Goal: Task Accomplishment & Management: Manage account settings

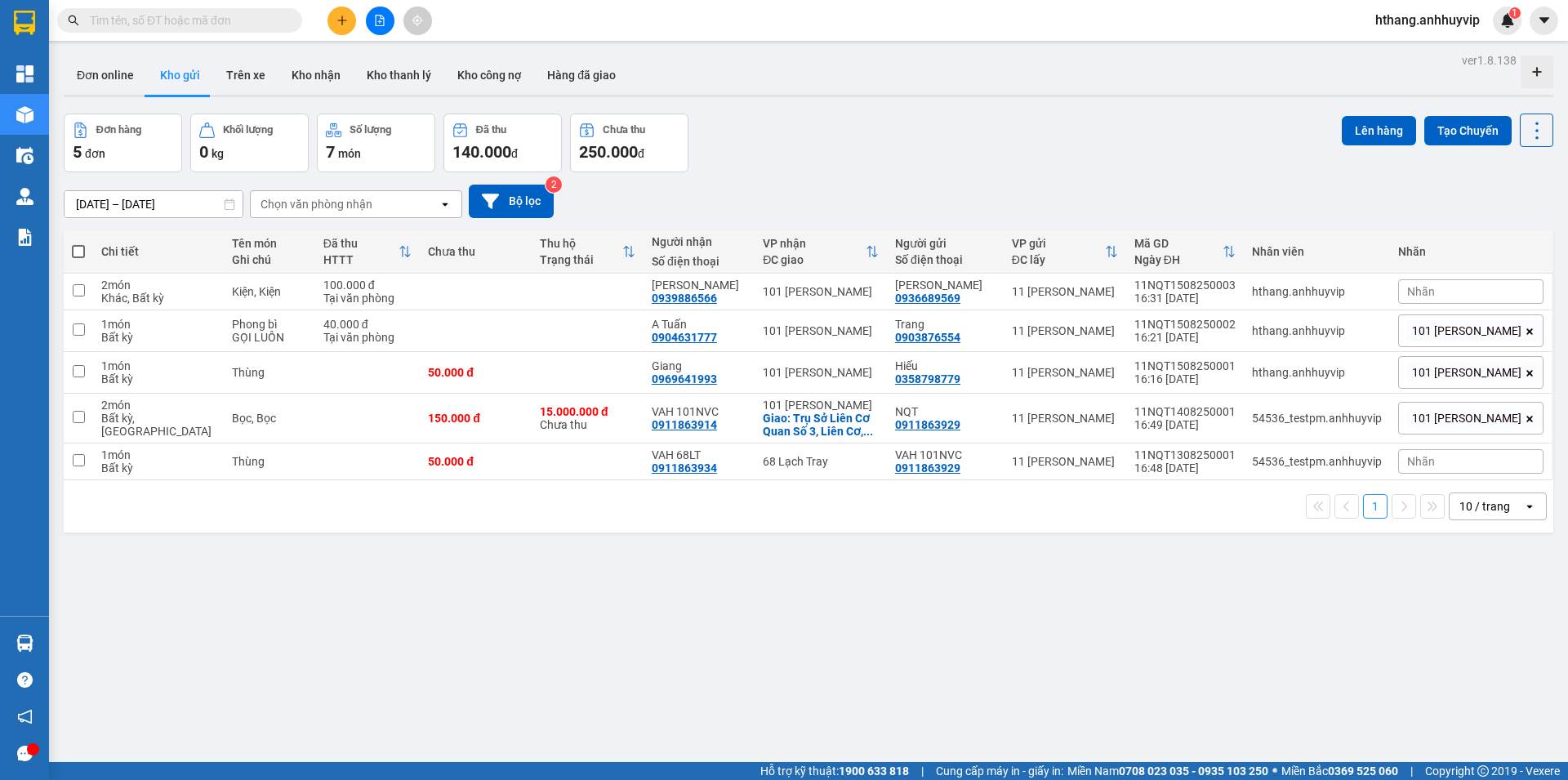
click at [1415, 15] on span "hthang.anhhuyvip" at bounding box center [1427, 20] width 130 height 21
drag, startPoint x: 1418, startPoint y: 78, endPoint x: 1424, endPoint y: 54, distance: 24.7
click at [1424, 54] on ul "Đăng xuất Đổi mật khẩu" at bounding box center [1426, 64] width 133 height 59
click at [1412, 53] on span "Đăng xuất" at bounding box center [1435, 51] width 97 height 18
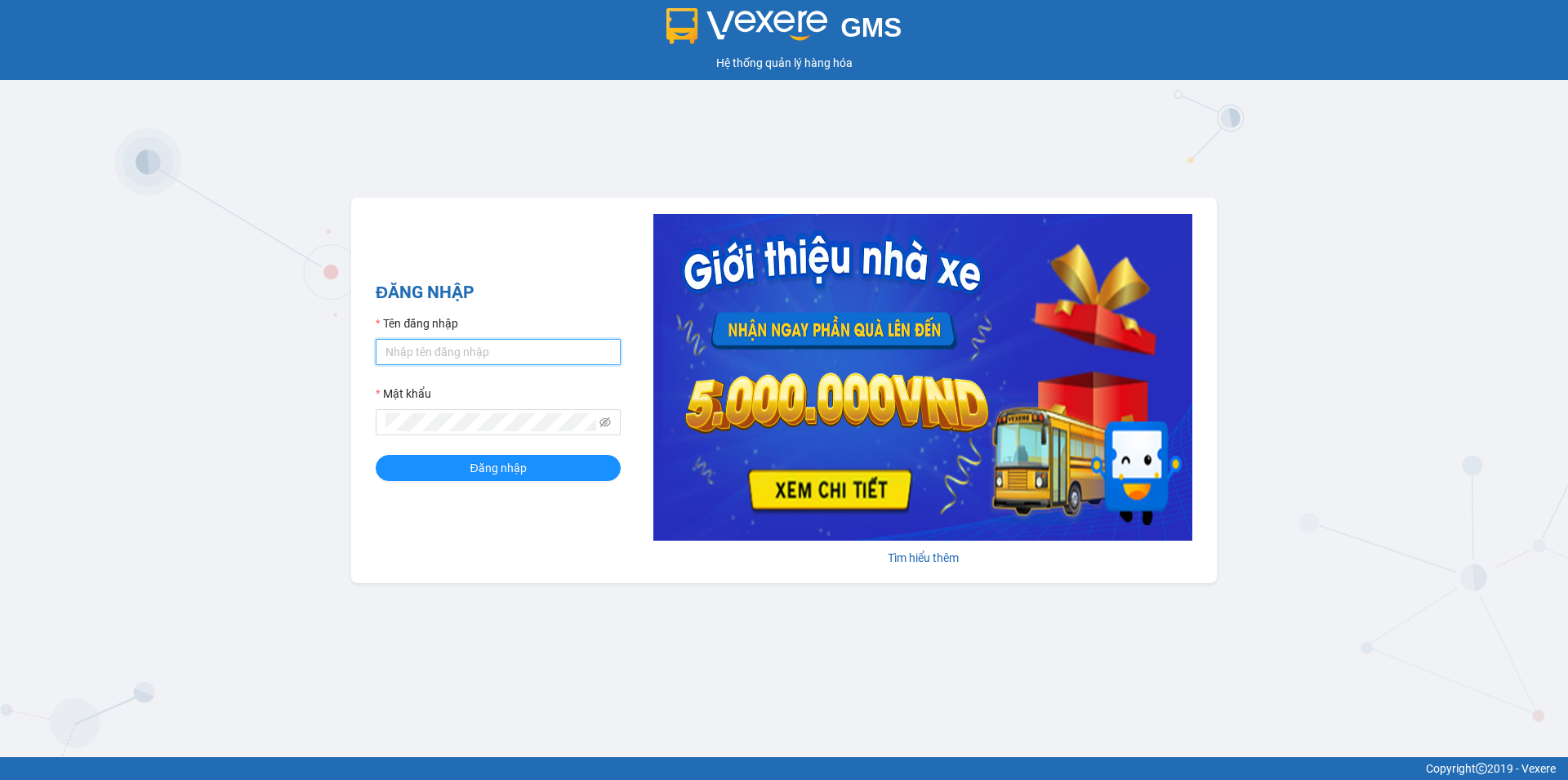
click at [435, 348] on input "Tên đăng nhập" at bounding box center [498, 352] width 245 height 26
click at [603, 418] on icon "eye-invisible" at bounding box center [605, 422] width 12 height 12
drag, startPoint x: 480, startPoint y: 353, endPoint x: 483, endPoint y: 323, distance: 30.1
click at [479, 351] on input "Tên đăng nhập" at bounding box center [498, 352] width 245 height 26
type input "htthai.anhhuyvip"
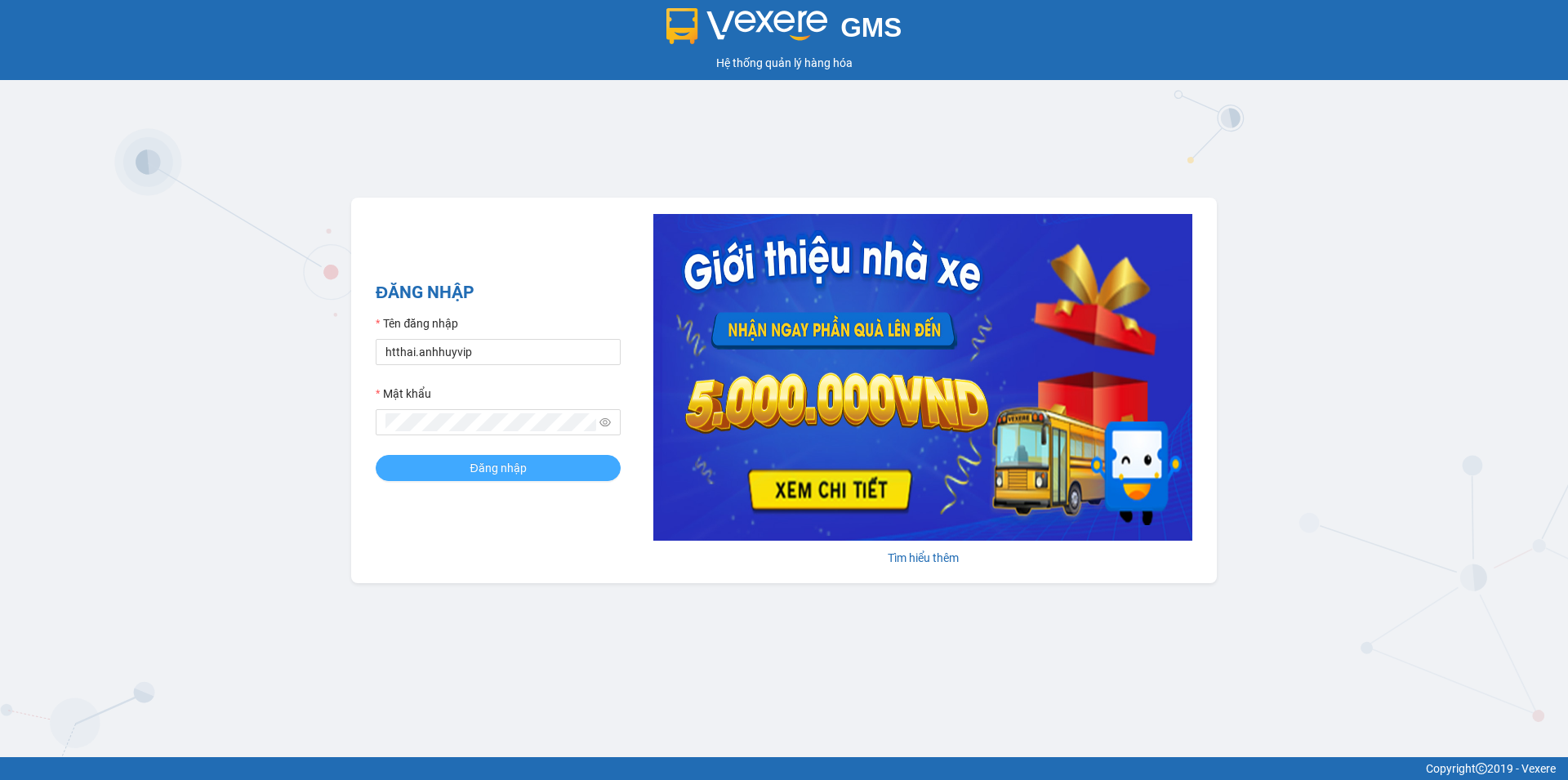
click at [476, 468] on span "Đăng nhập" at bounding box center [498, 468] width 57 height 18
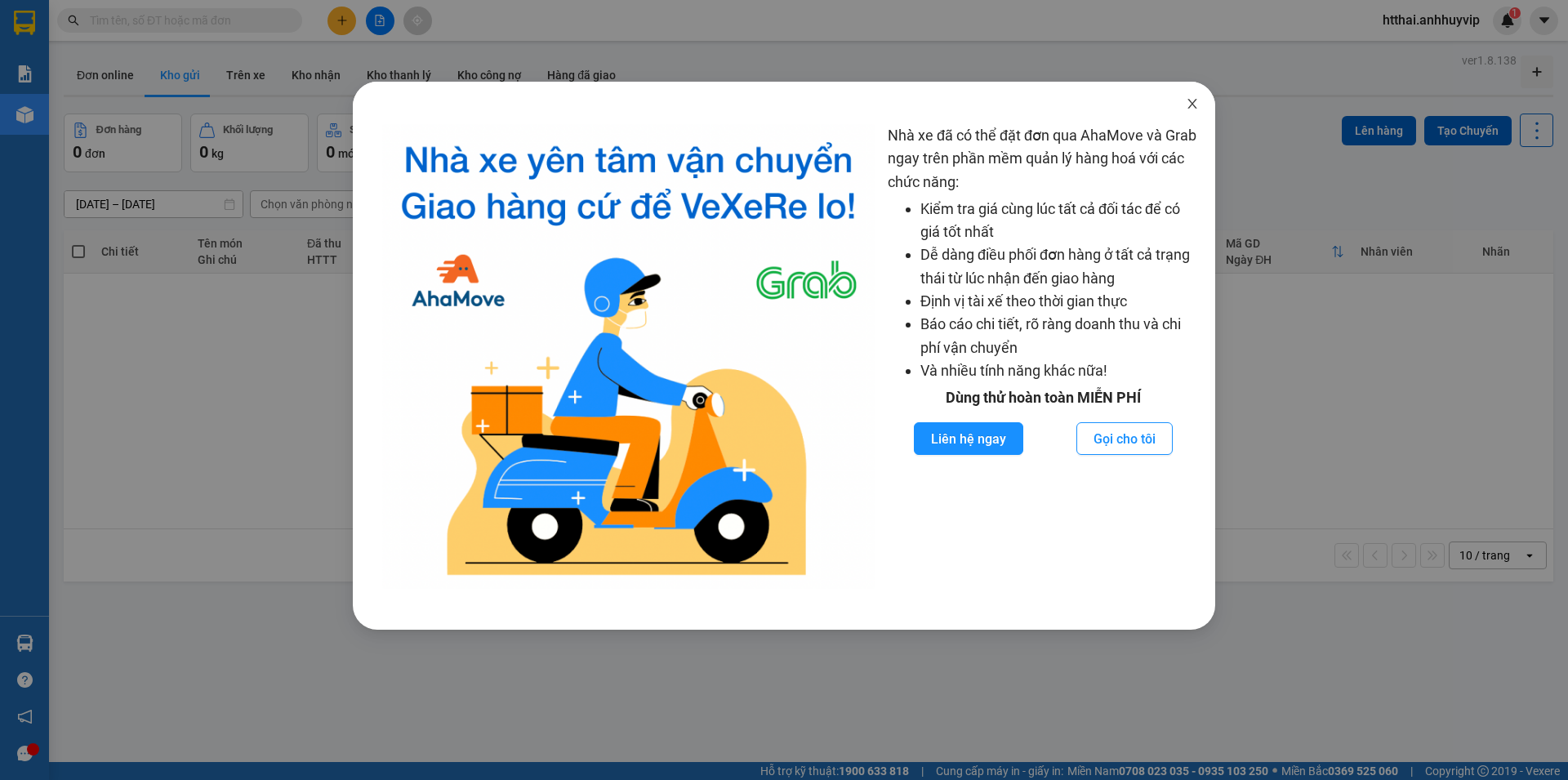
click at [1188, 98] on icon "close" at bounding box center [1191, 103] width 13 height 13
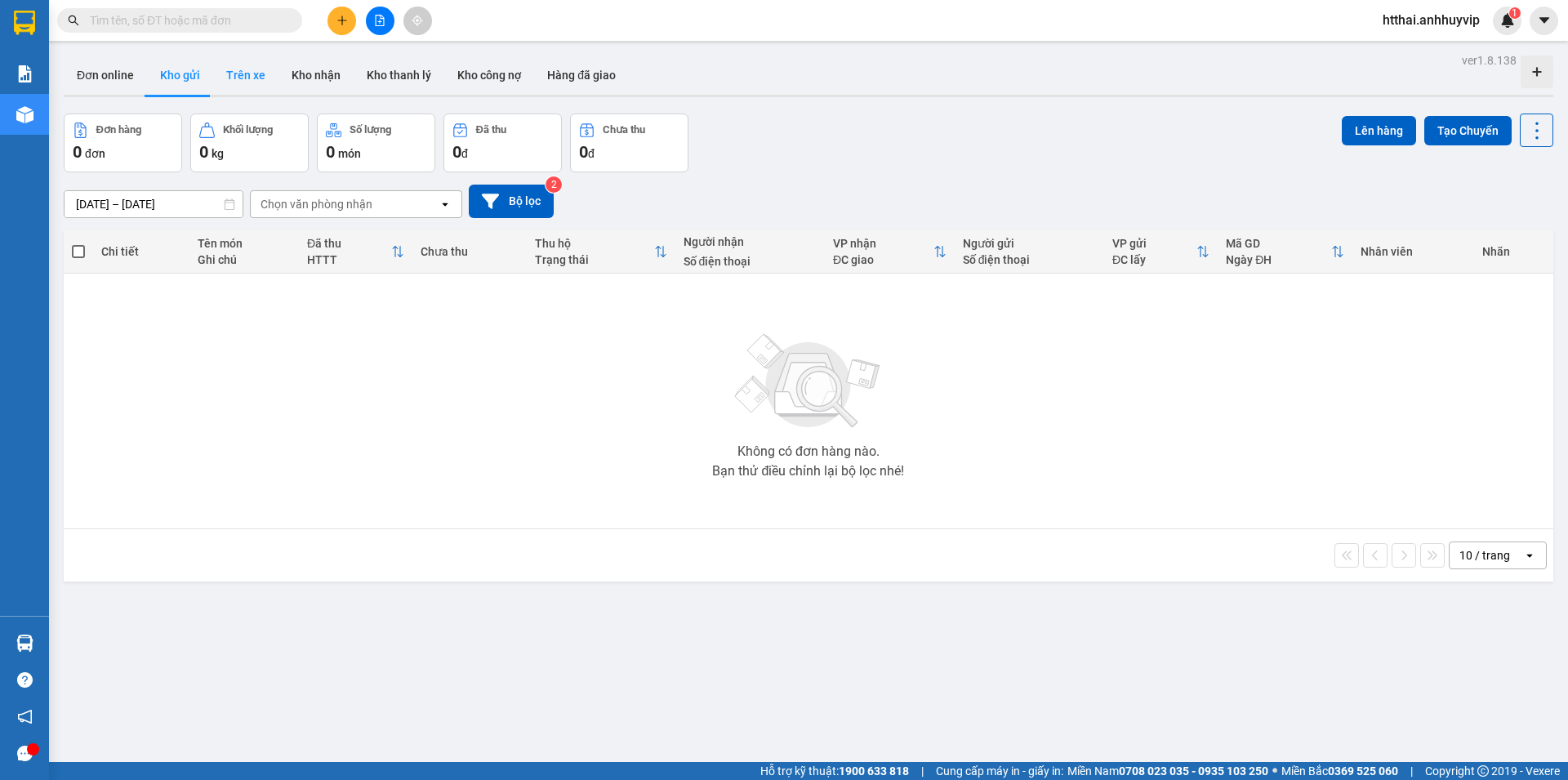
click at [239, 73] on button "Trên xe" at bounding box center [245, 75] width 66 height 39
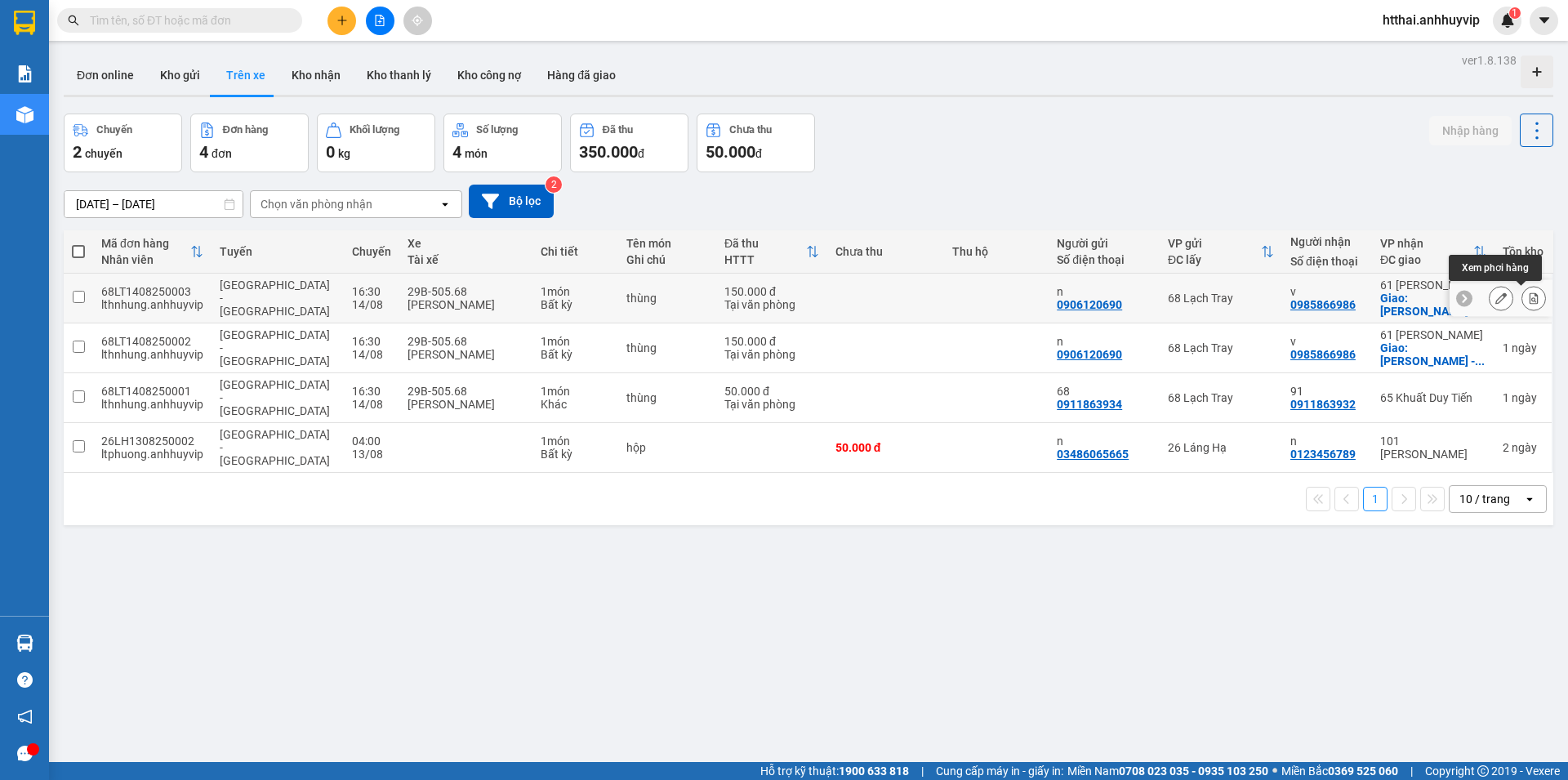
click at [1529, 295] on icon at bounding box center [1533, 298] width 9 height 12
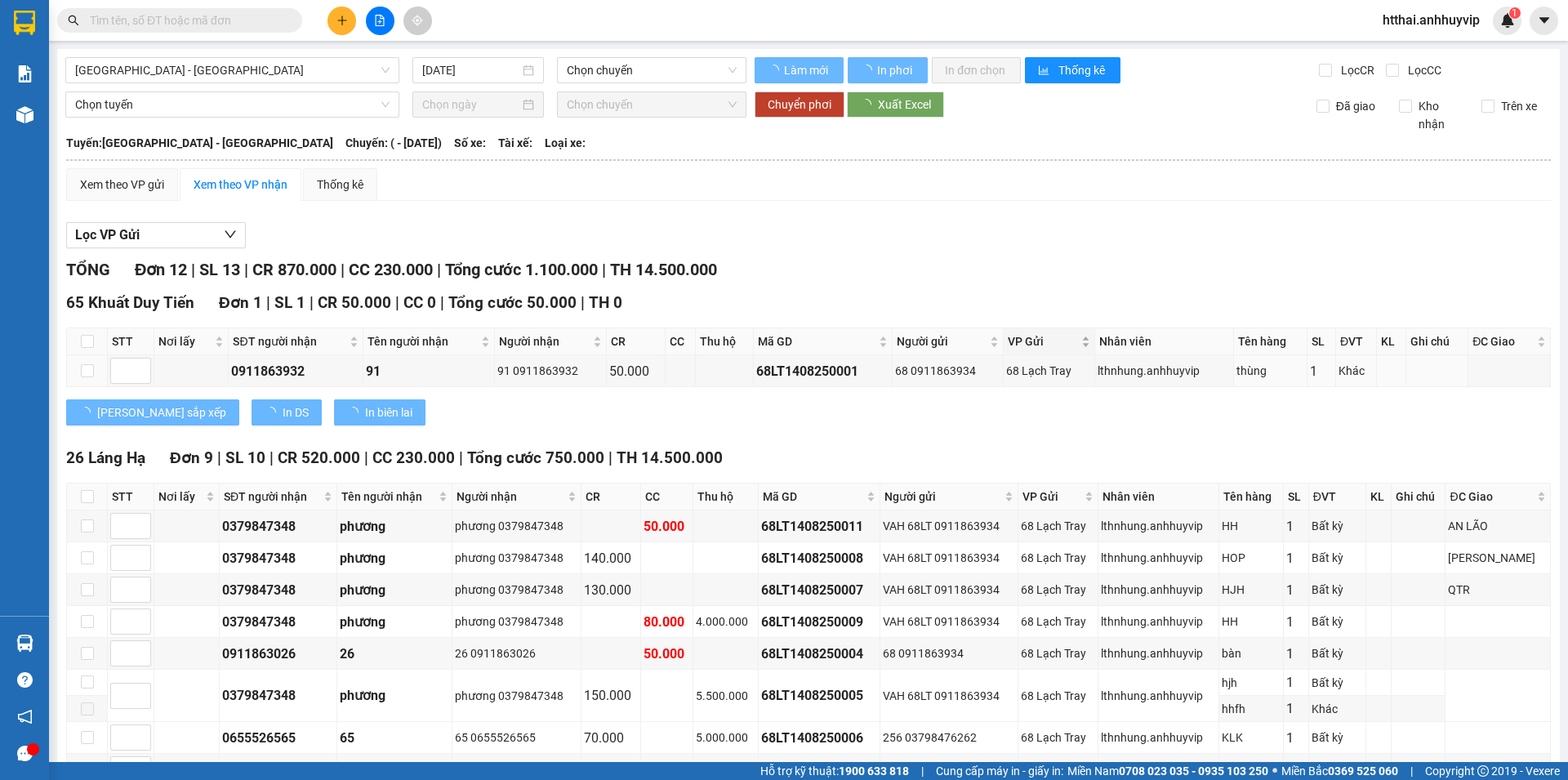
type input "[DATE]"
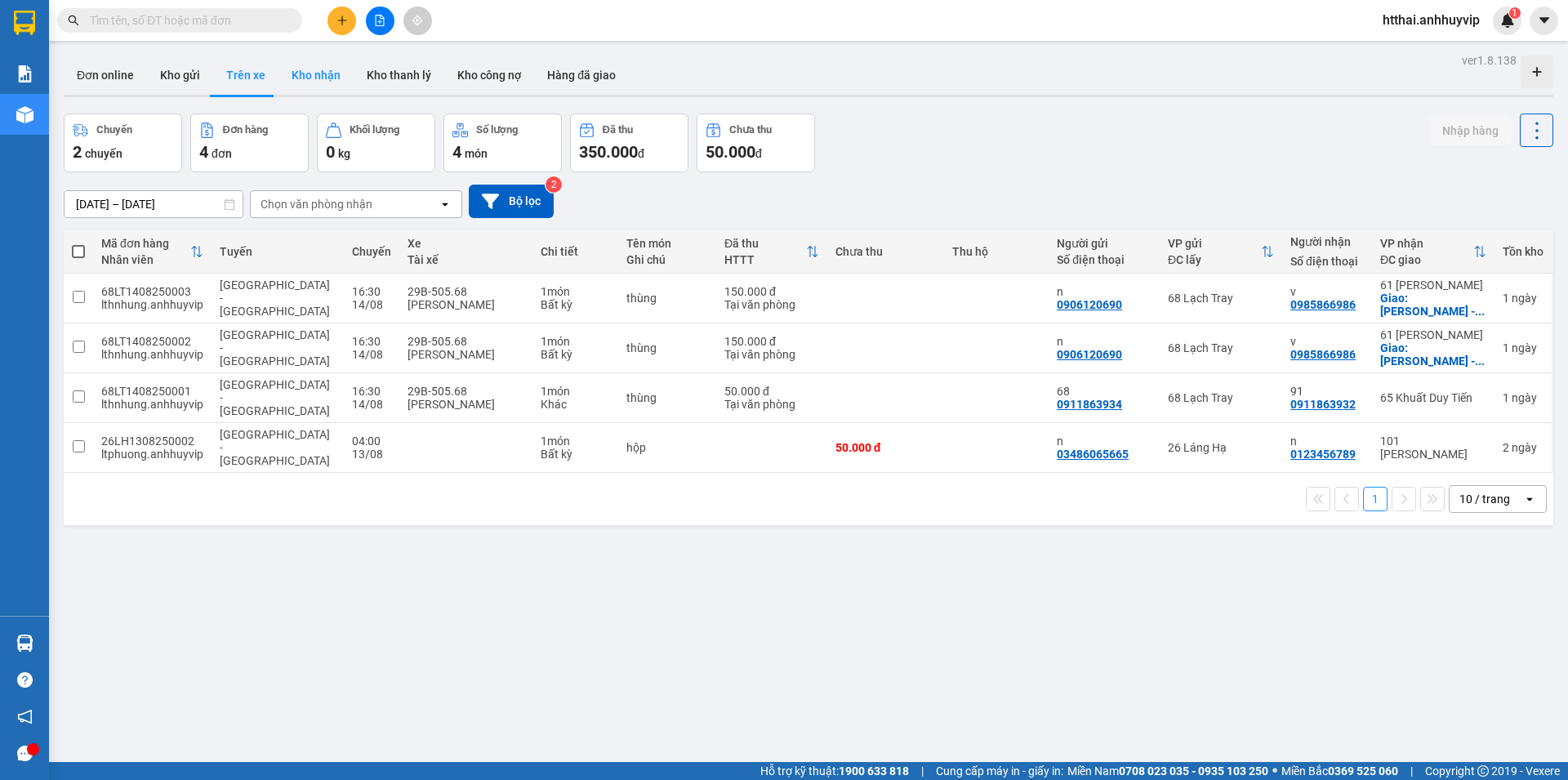
click at [329, 80] on button "Kho nhận" at bounding box center [316, 75] width 76 height 39
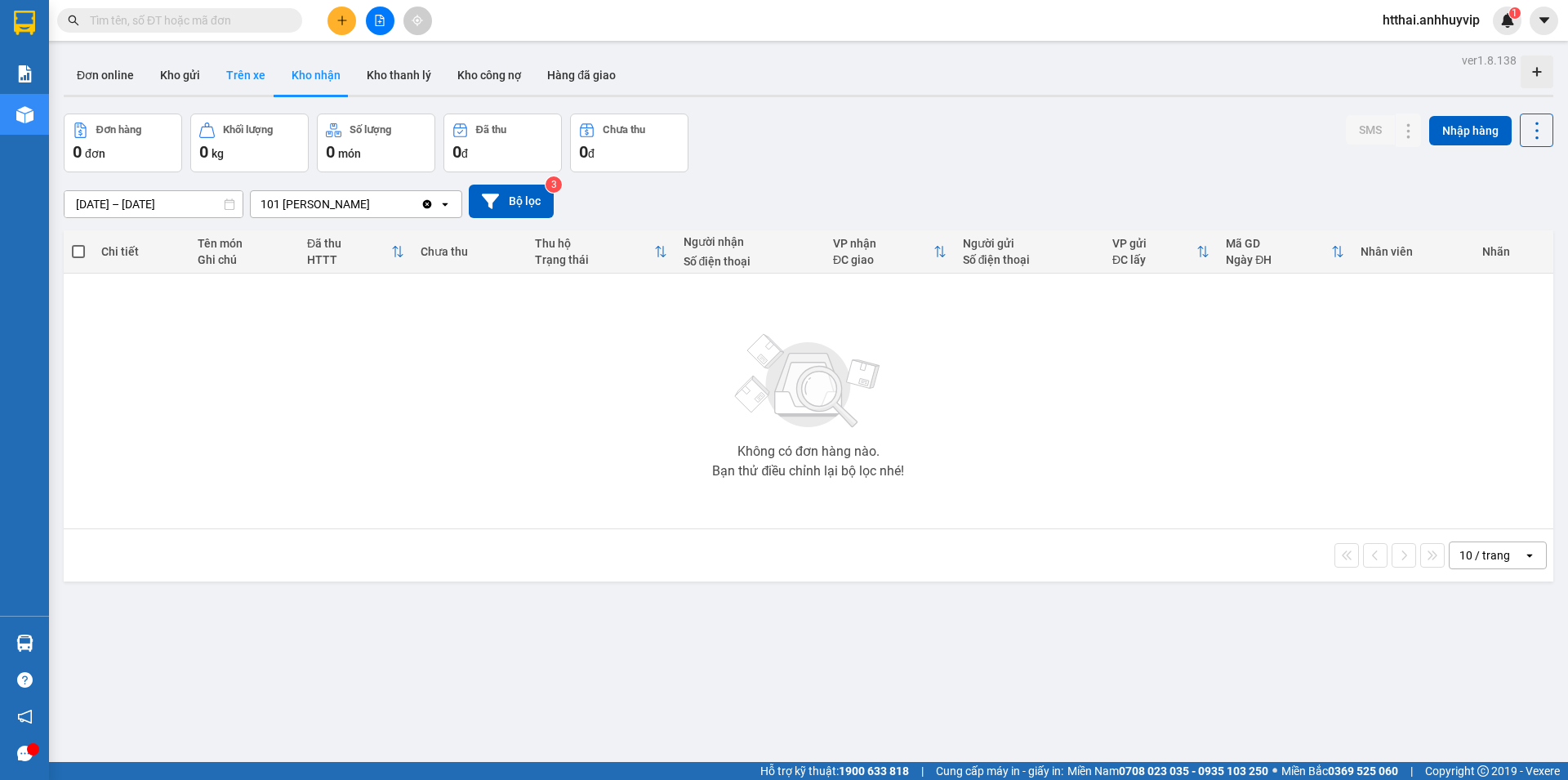
click at [248, 81] on button "Trên xe" at bounding box center [245, 75] width 66 height 39
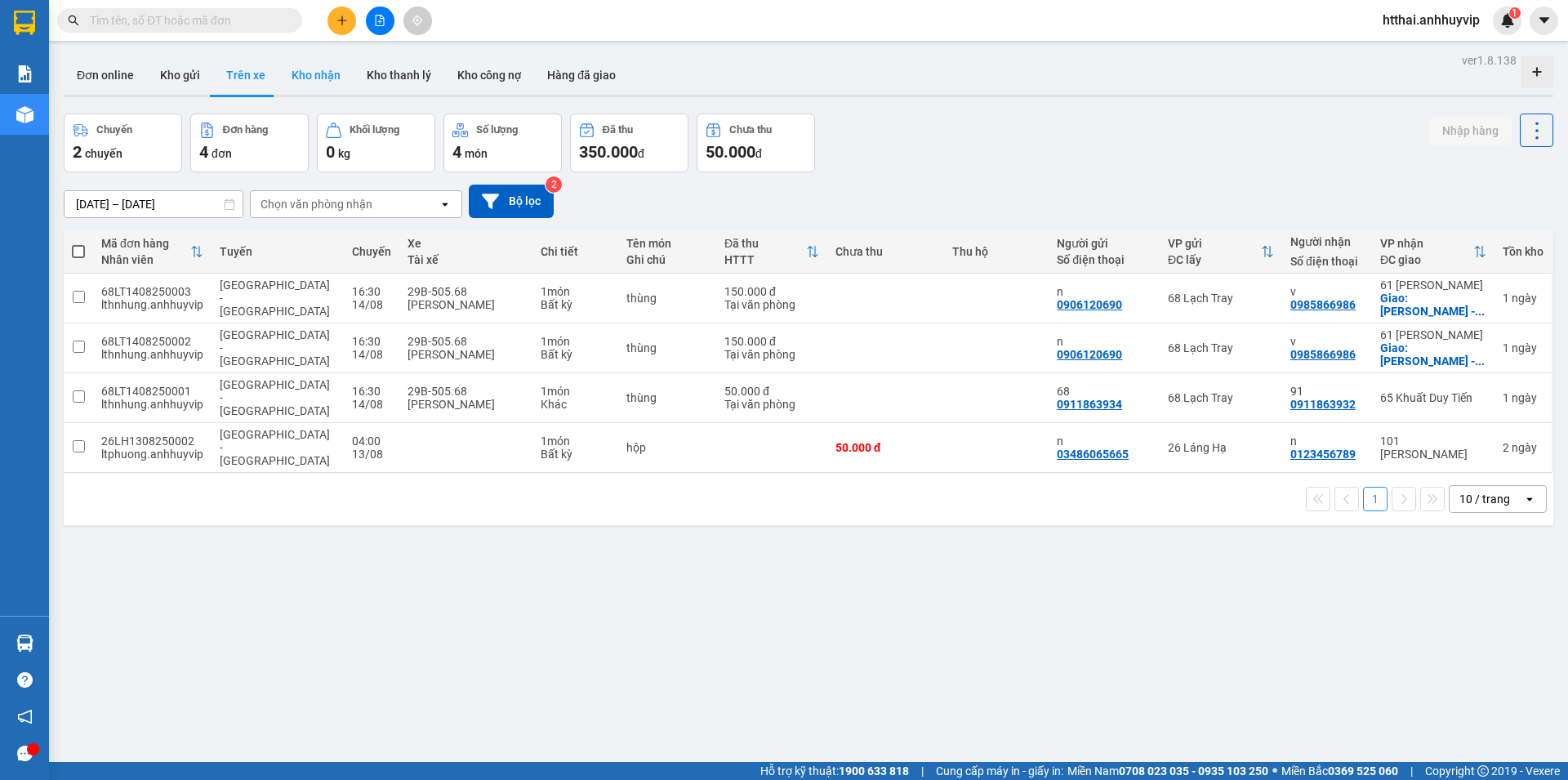
drag, startPoint x: 346, startPoint y: 82, endPoint x: 335, endPoint y: 81, distance: 11.0
click at [338, 81] on button "Kho nhận" at bounding box center [316, 75] width 76 height 39
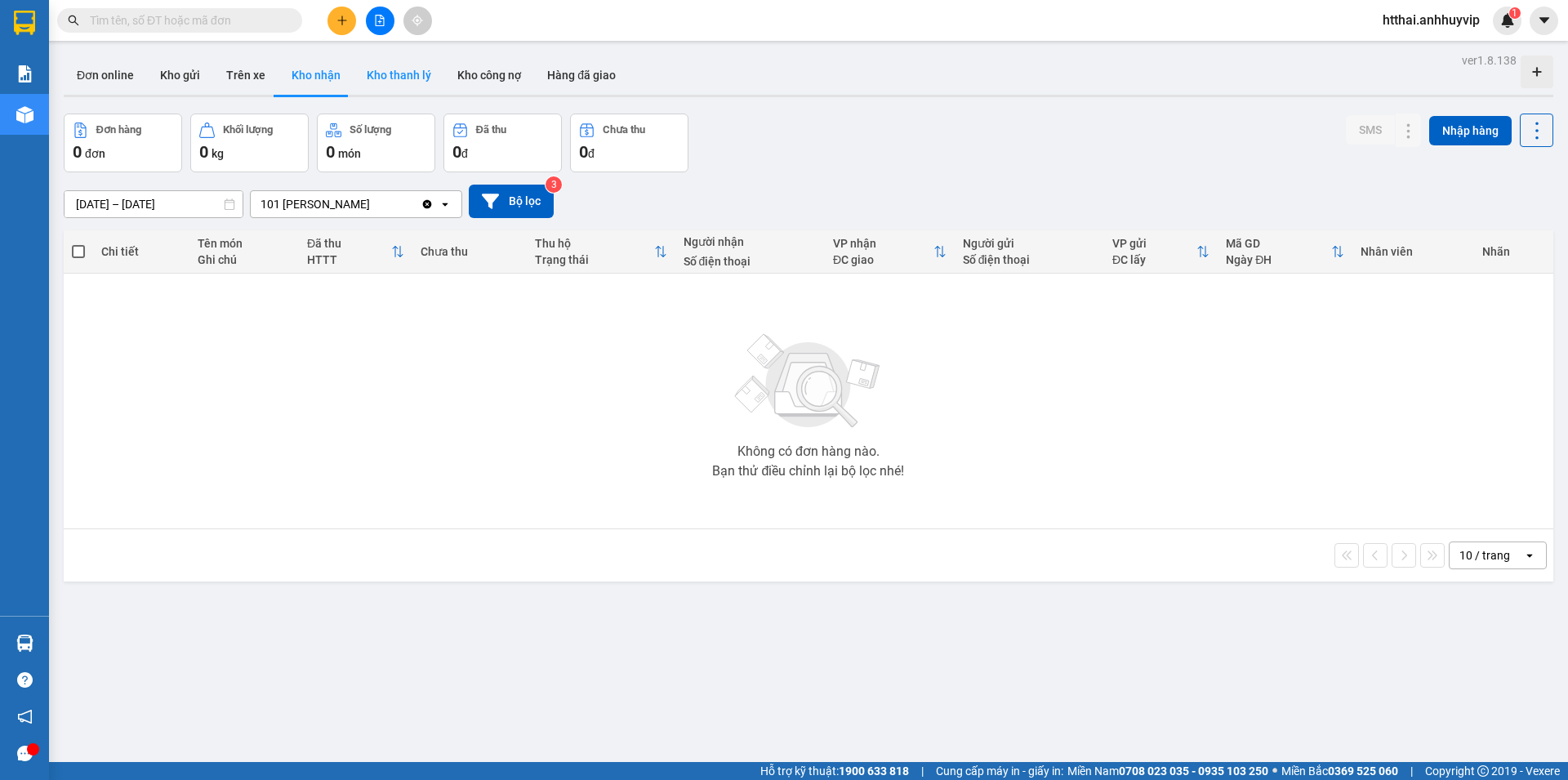
click at [414, 70] on button "Kho thanh lý" at bounding box center [398, 75] width 90 height 39
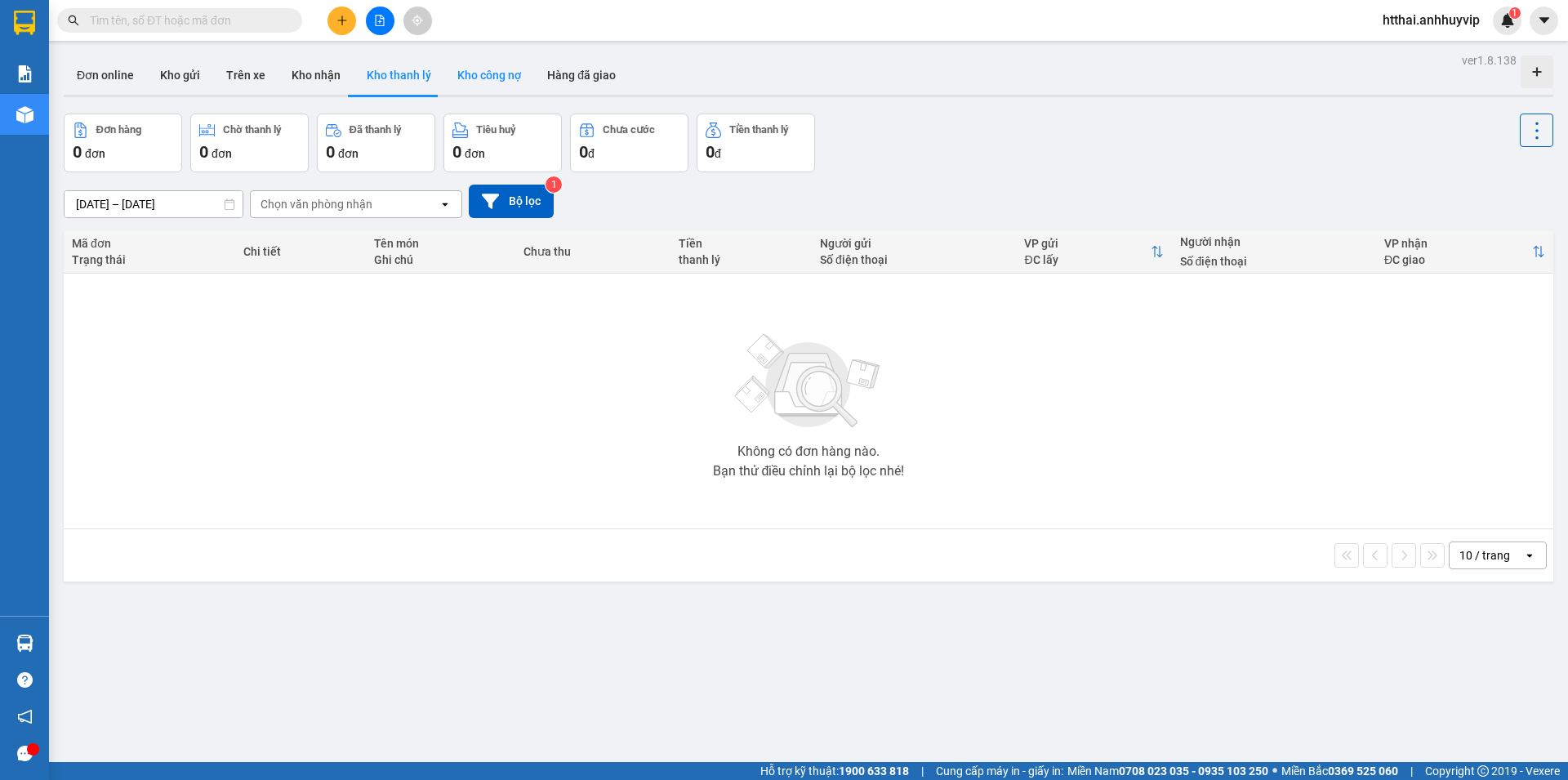
click at [446, 76] on button "Kho công nợ" at bounding box center [489, 75] width 89 height 39
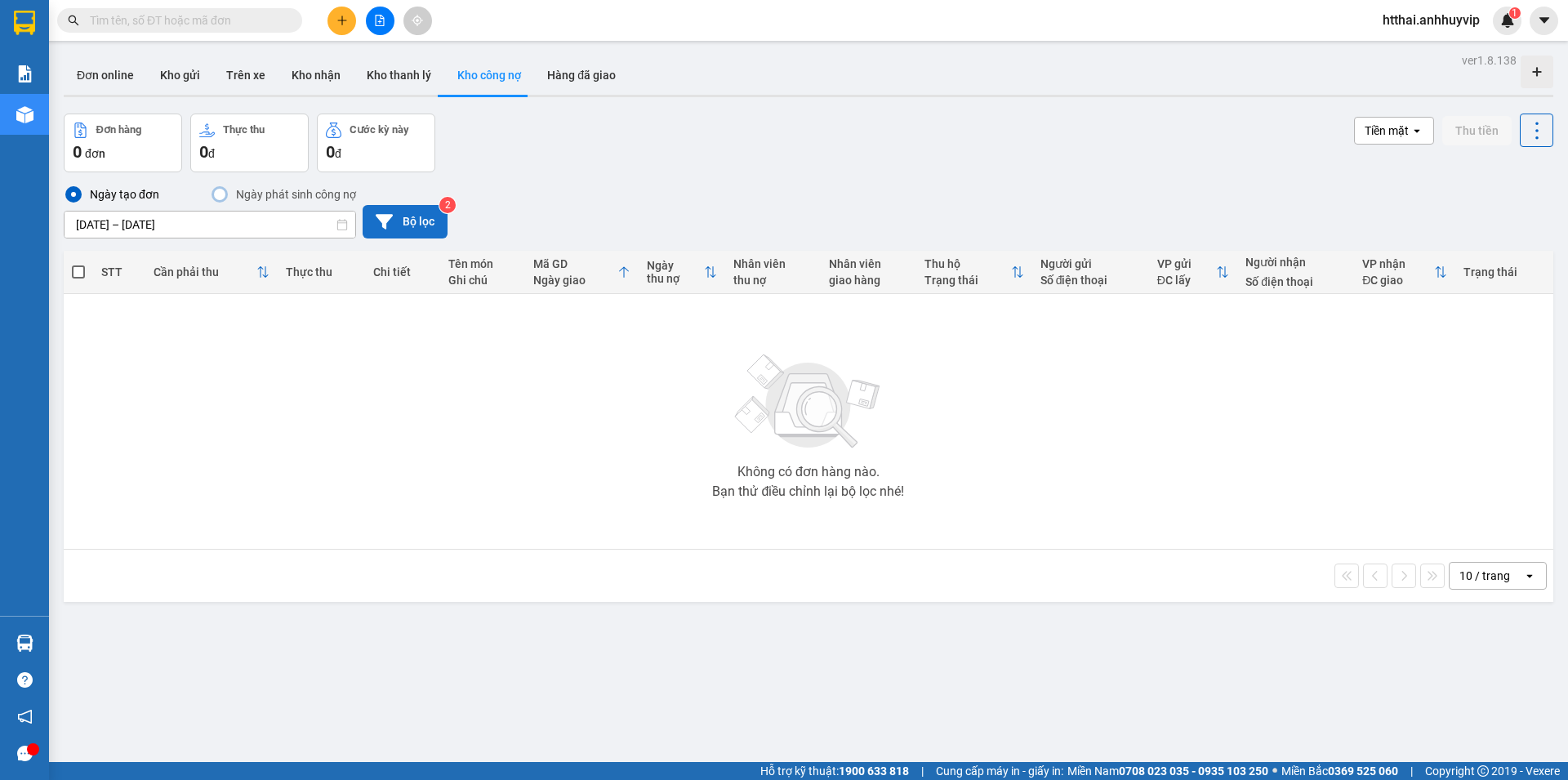
click at [396, 221] on button "Bộ lọc" at bounding box center [404, 222] width 84 height 34
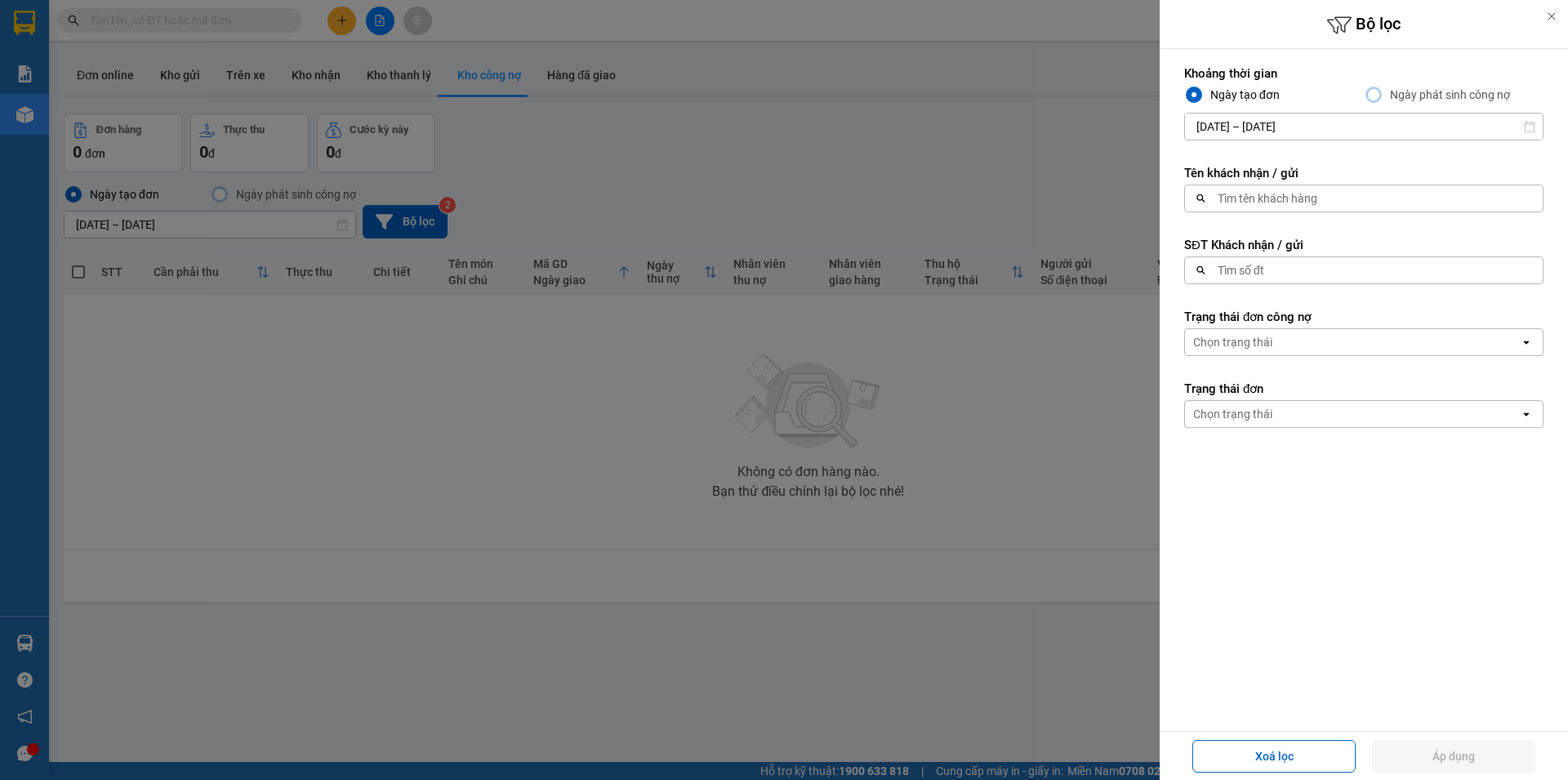
drag, startPoint x: 823, startPoint y: 167, endPoint x: 1135, endPoint y: 233, distance: 318.9
click at [893, 184] on div at bounding box center [784, 390] width 1568 height 780
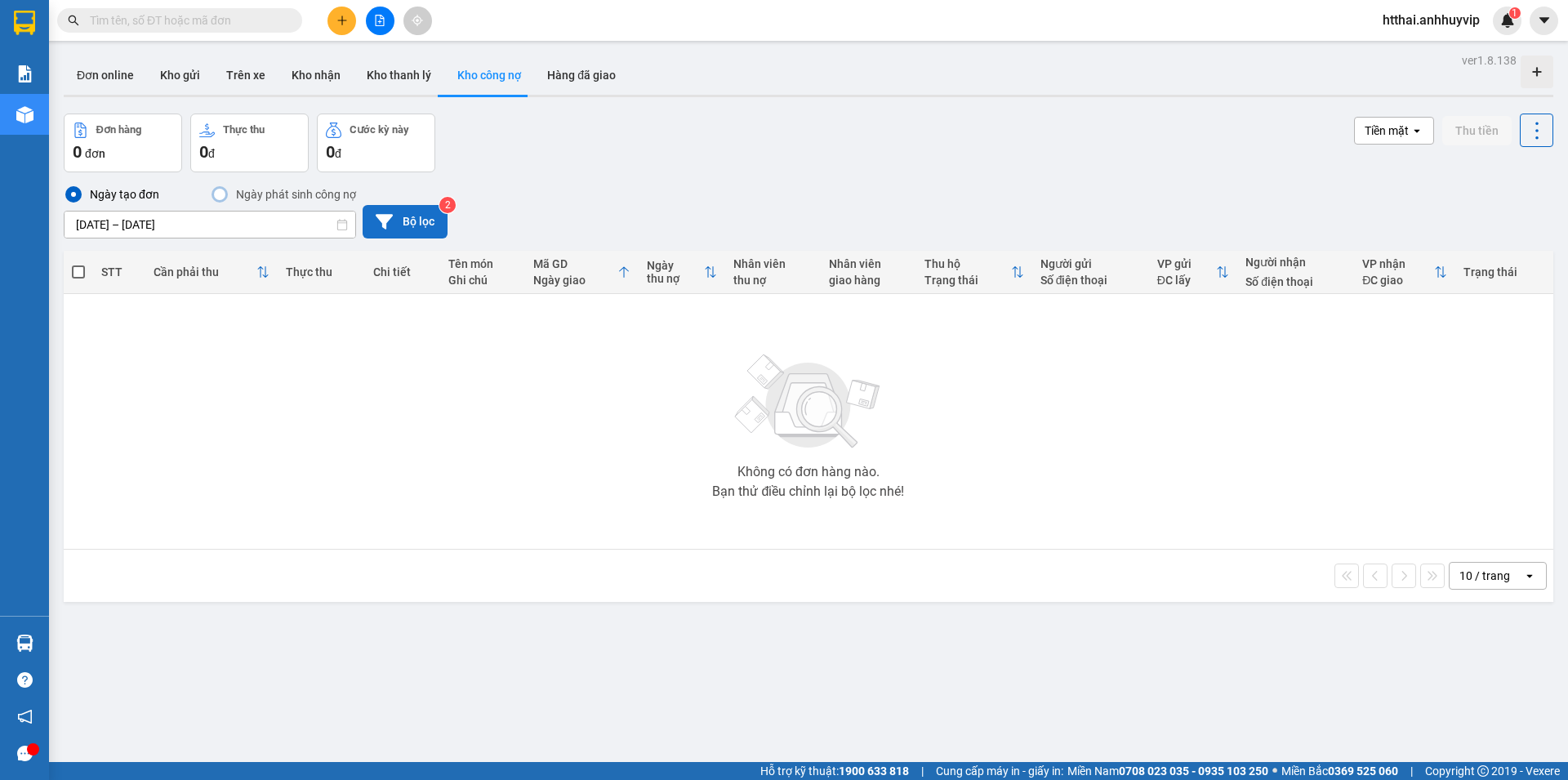
click at [392, 223] on button "Bộ lọc" at bounding box center [404, 222] width 84 height 34
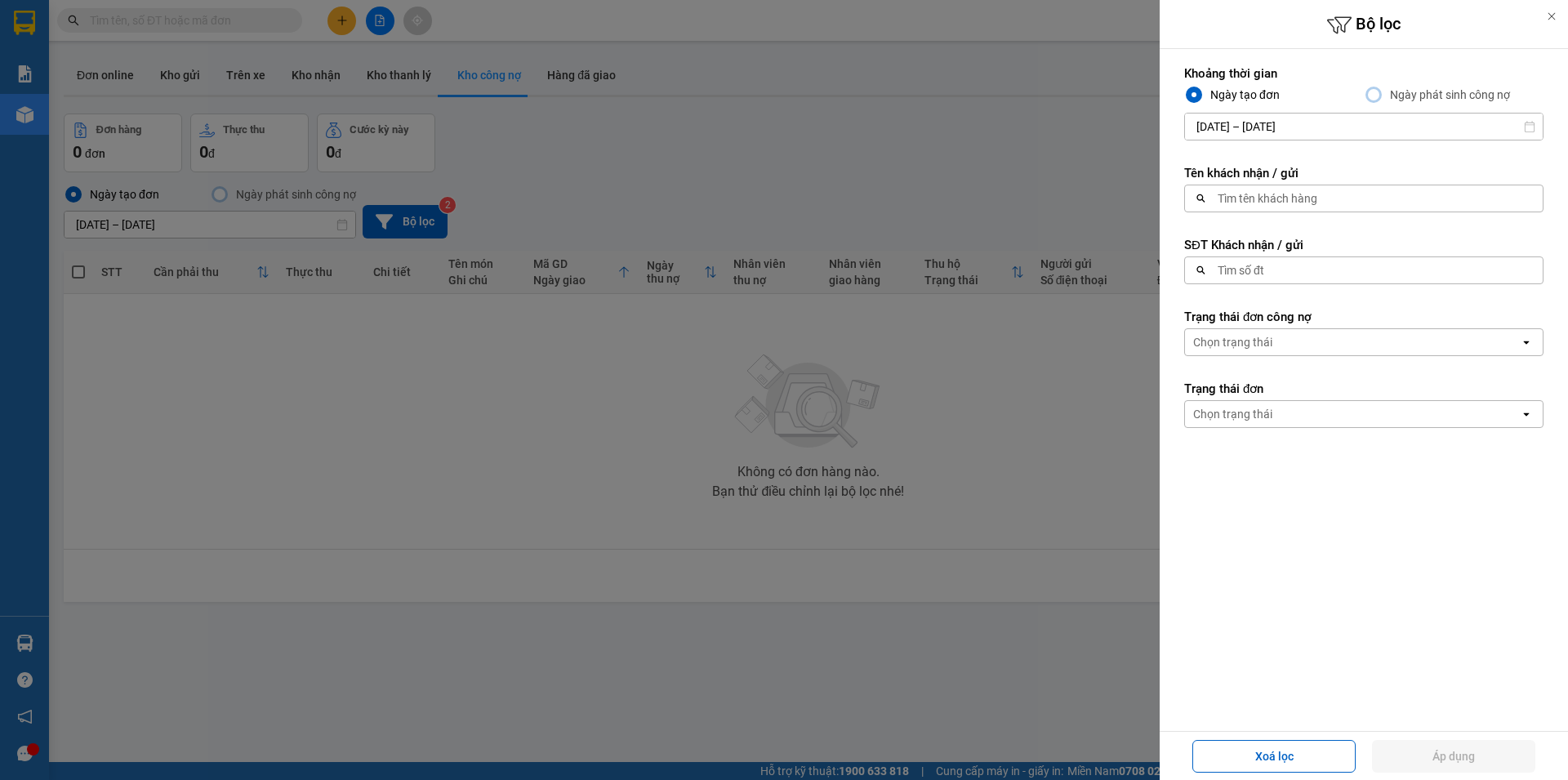
click at [1278, 332] on div "Chọn trạng thái" at bounding box center [1351, 342] width 335 height 26
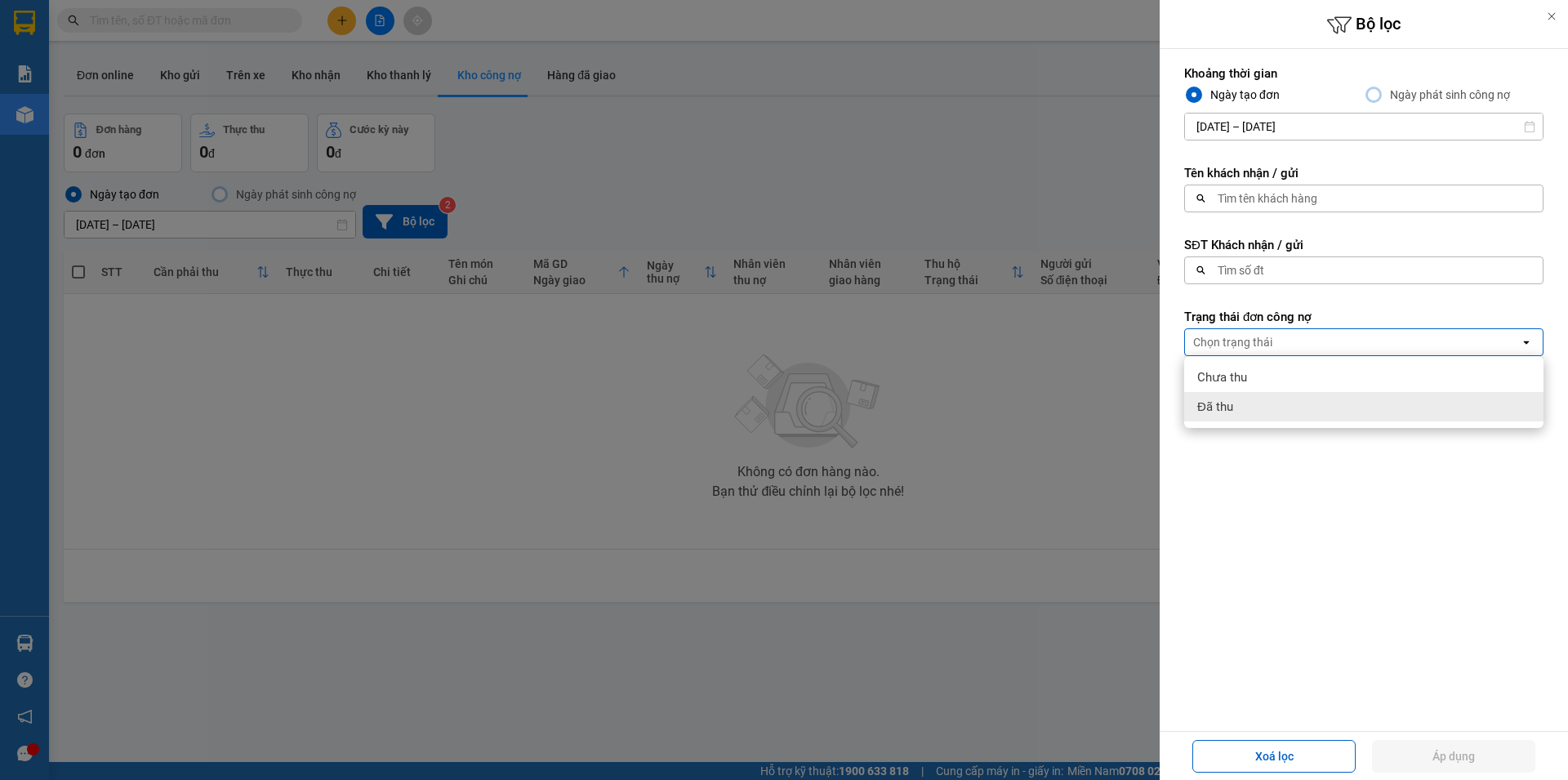
click at [1060, 414] on div at bounding box center [784, 390] width 1568 height 780
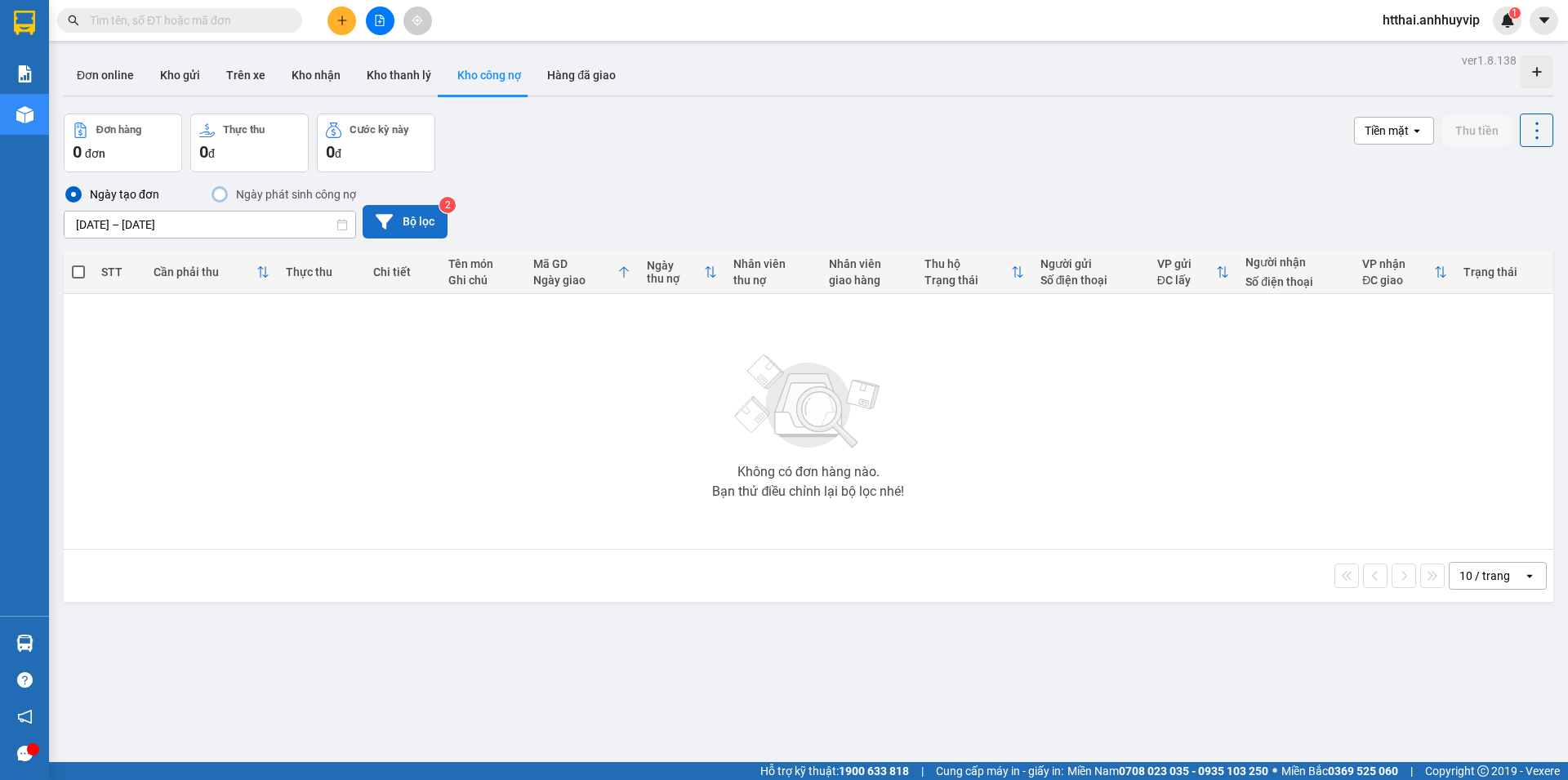
click at [402, 232] on button "Bộ lọc" at bounding box center [404, 222] width 84 height 34
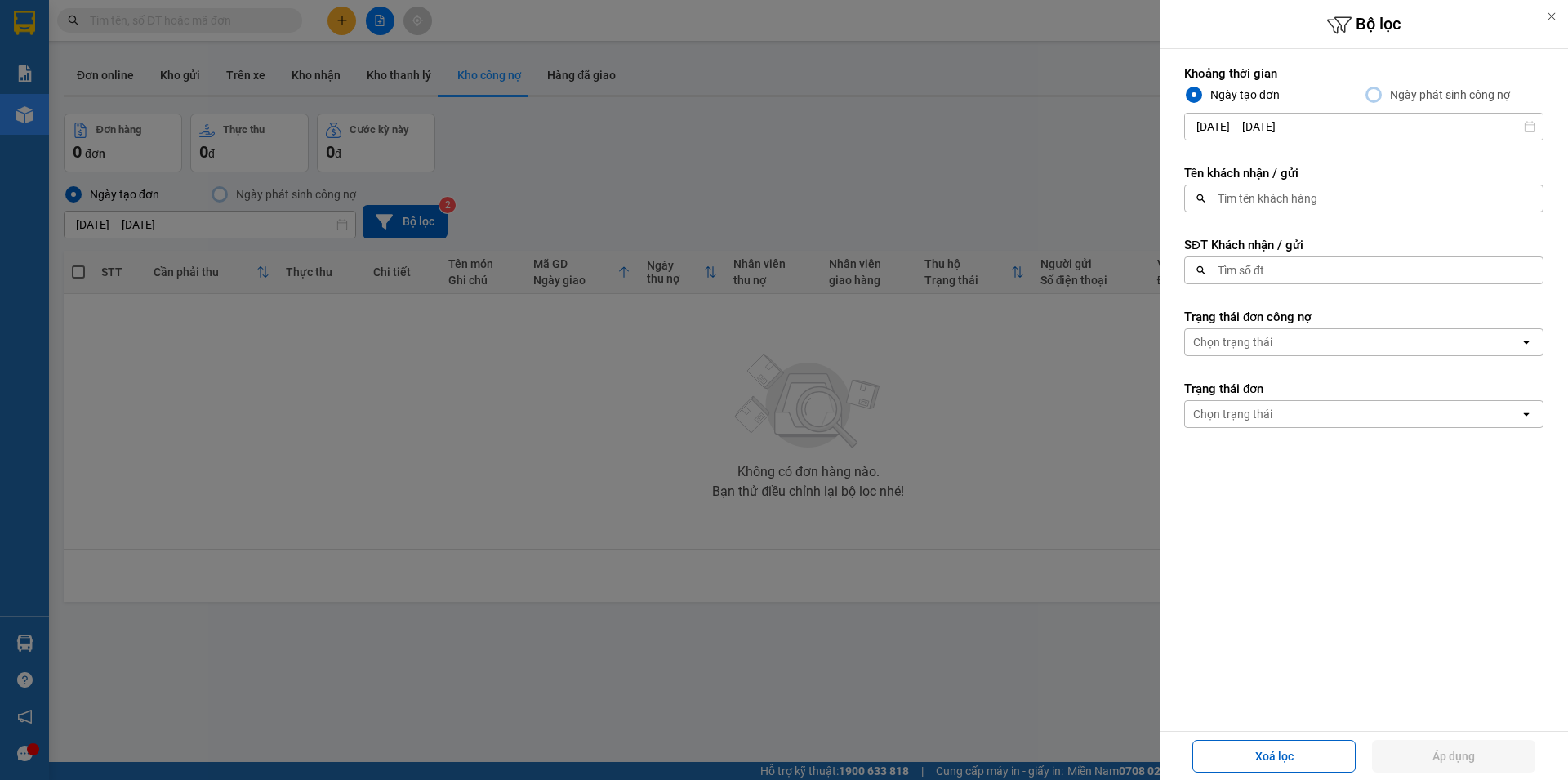
click at [1230, 405] on div "Chọn trạng thái" at bounding box center [1233, 413] width 79 height 16
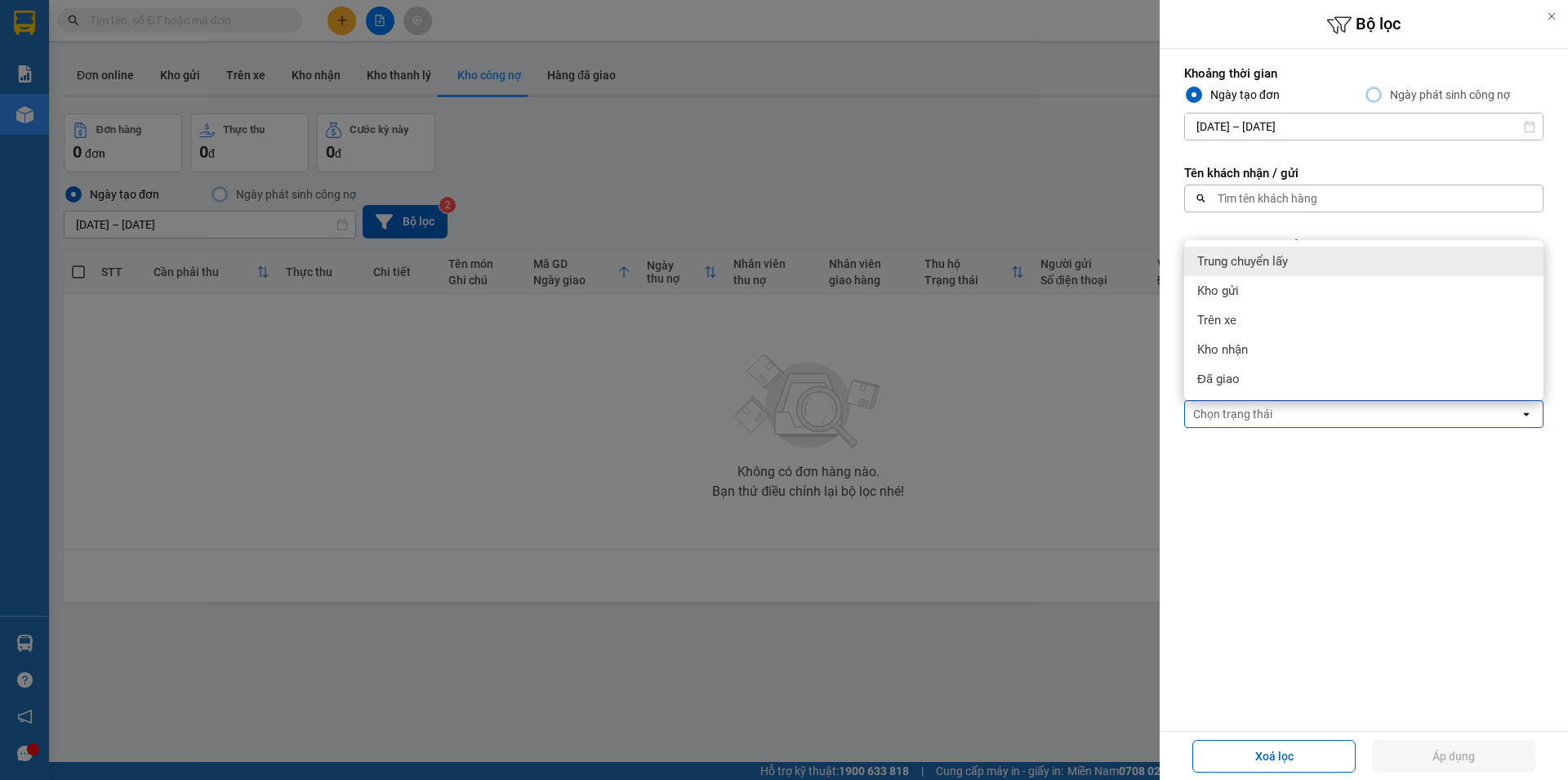
click at [1294, 195] on div "Tìm tên khách hàng" at bounding box center [1267, 198] width 99 height 16
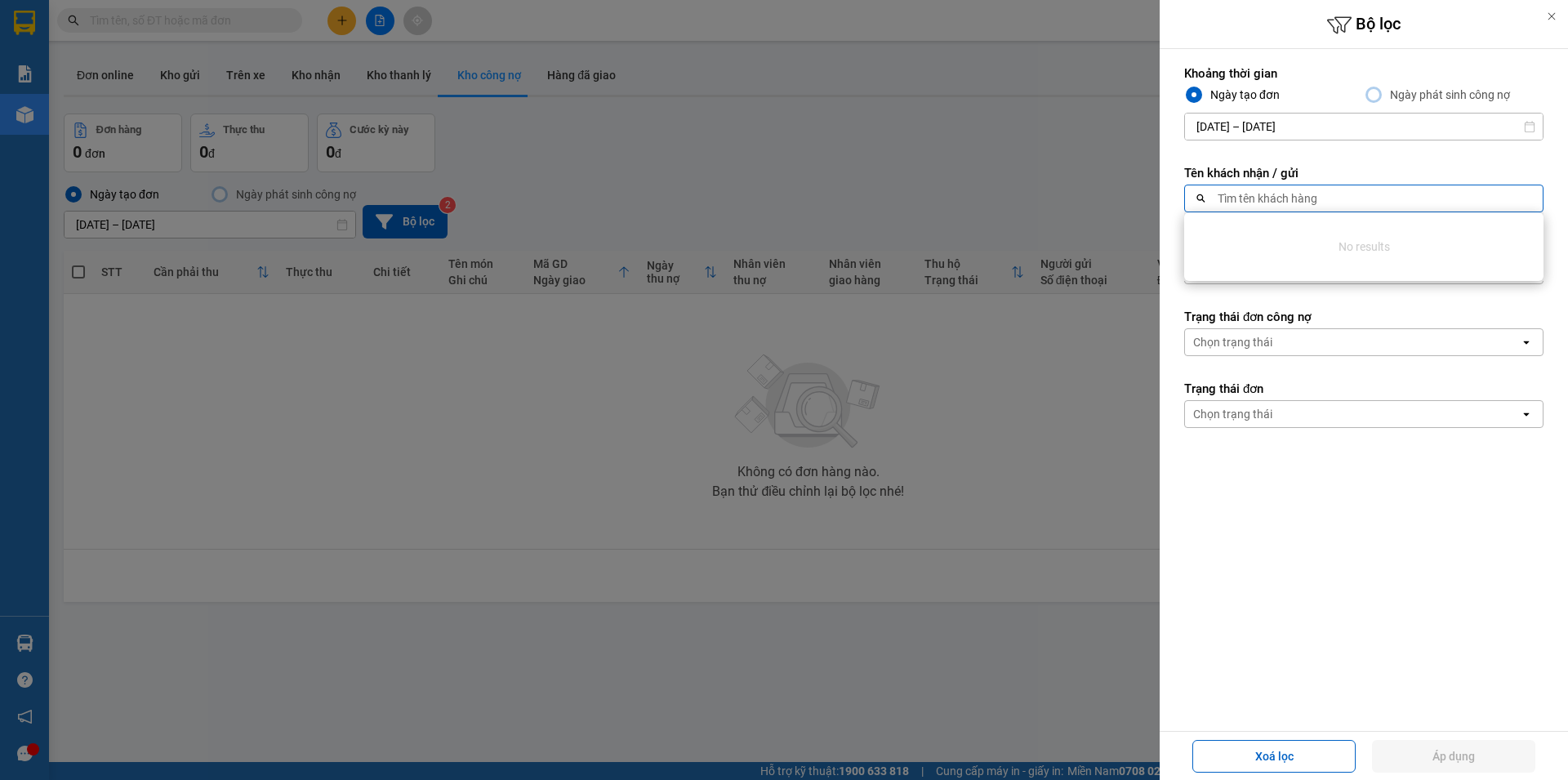
click at [1341, 306] on form "Khoảng thời gian Ngày tạo đơn Ngày phát sinh công nợ [DATE] – [DATE] Press the …" at bounding box center [1364, 320] width 360 height 510
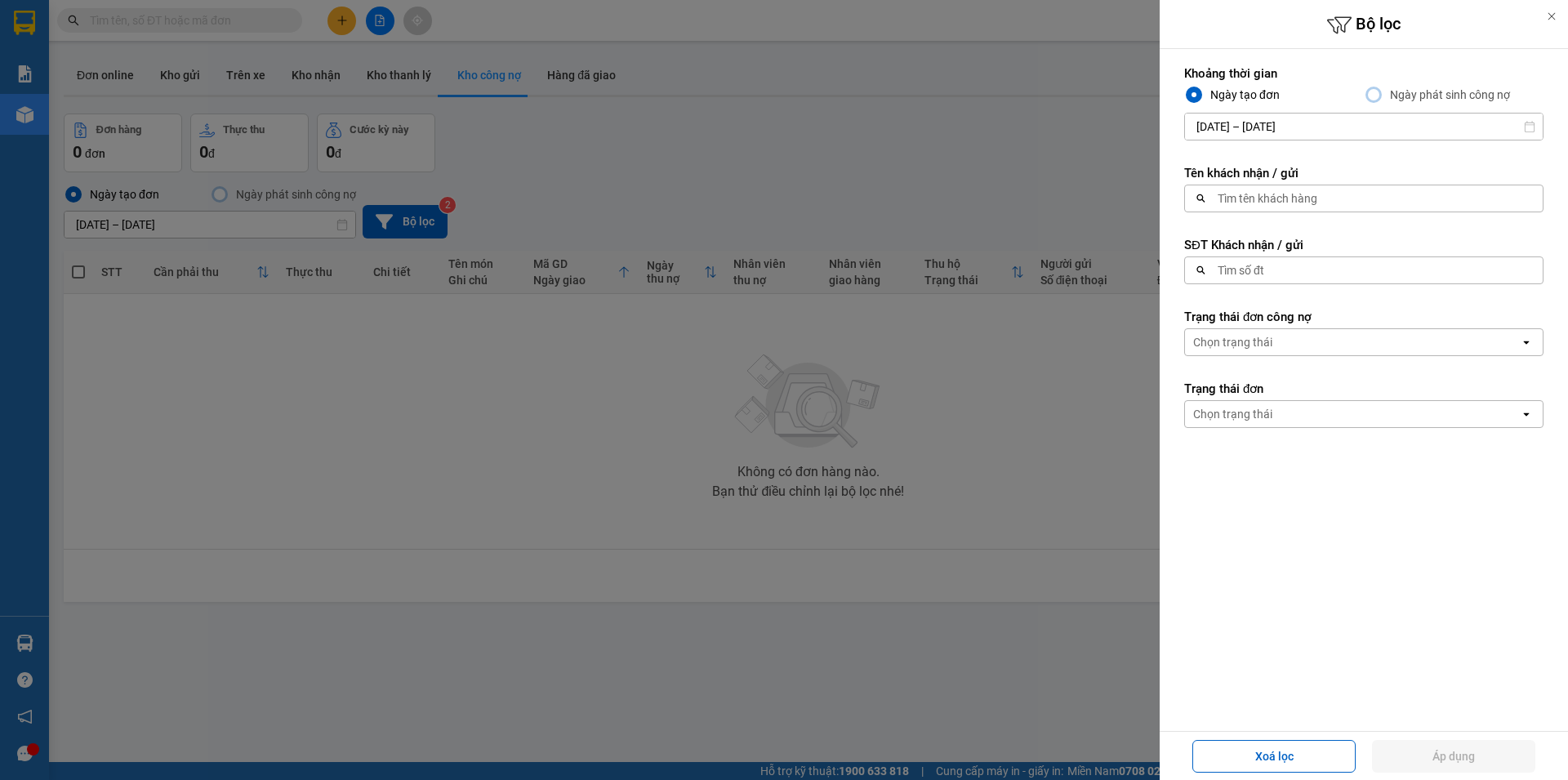
click at [1290, 272] on div "Tìm số đt" at bounding box center [1358, 270] width 348 height 26
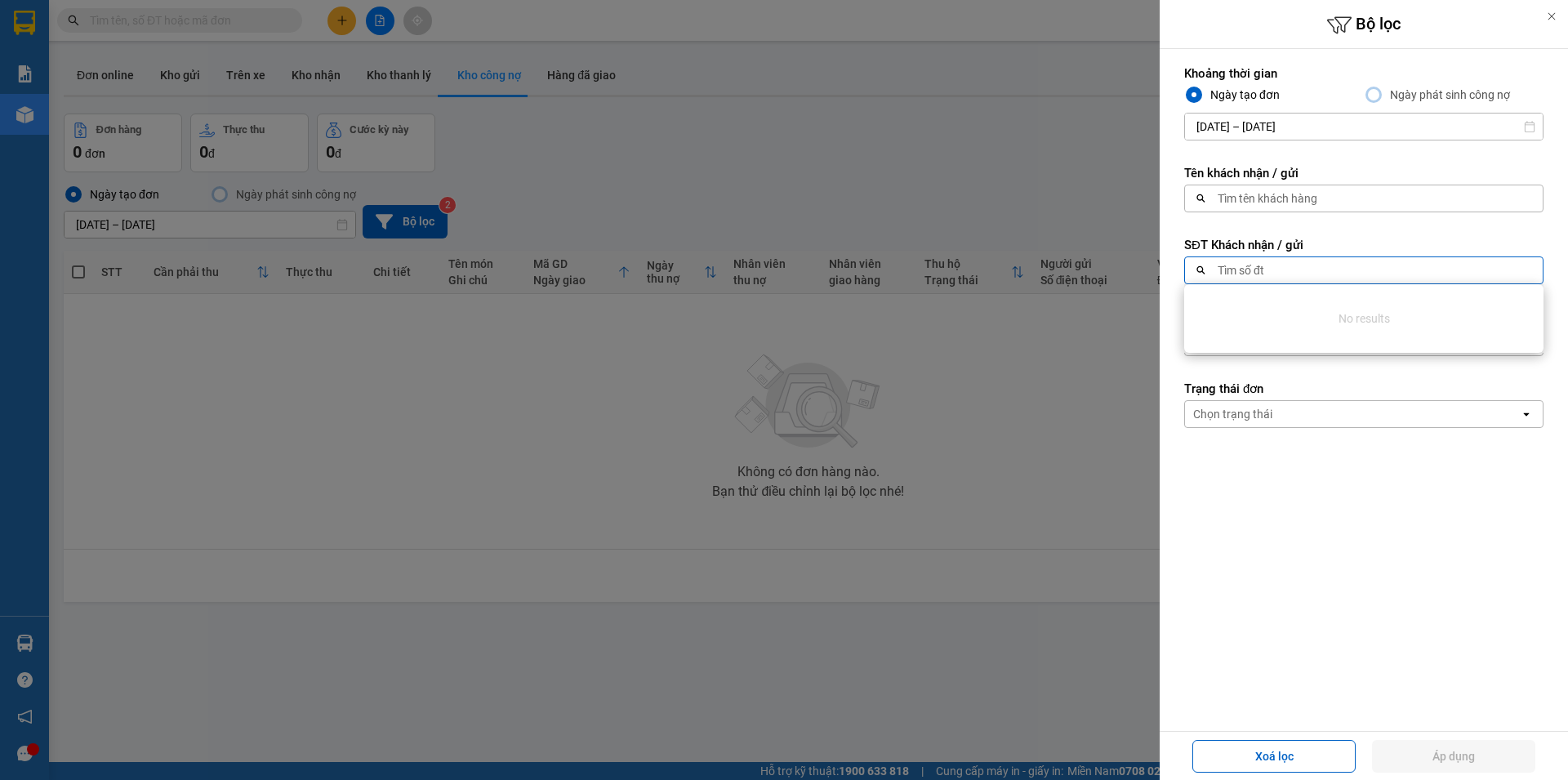
click at [928, 185] on div at bounding box center [784, 390] width 1568 height 780
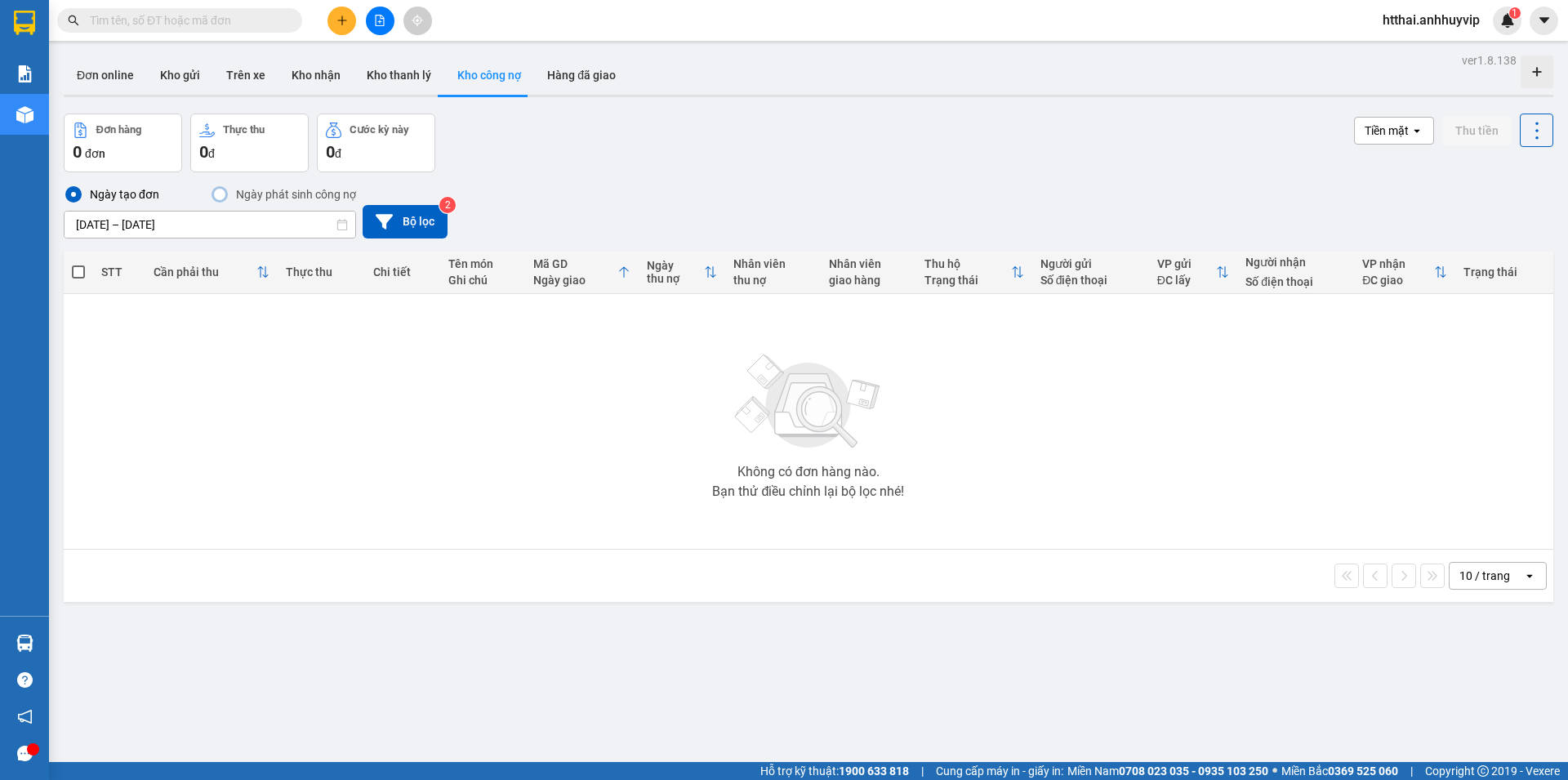
click at [1397, 133] on div "Tiền mặt" at bounding box center [1382, 130] width 56 height 26
click at [1380, 195] on span "Chuyển khoản" at bounding box center [1385, 202] width 62 height 33
click at [1395, 139] on div "Chuyển khoản" at bounding box center [1368, 130] width 84 height 26
click at [1381, 161] on div "Tiền mặt" at bounding box center [1368, 165] width 107 height 30
click at [588, 59] on button "Hàng đã giao" at bounding box center [580, 75] width 94 height 39
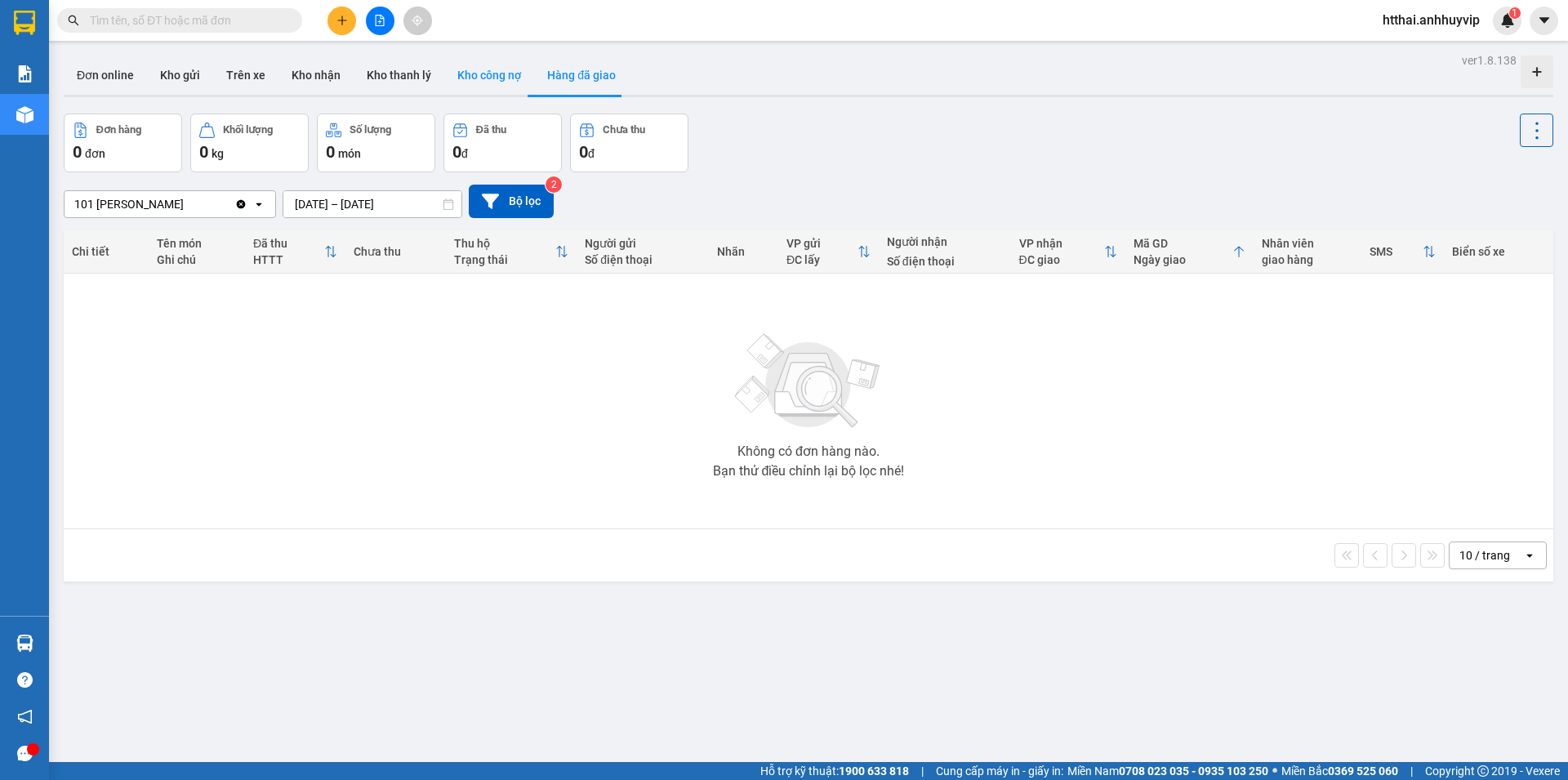
click at [476, 73] on button "Kho công nợ" at bounding box center [489, 75] width 89 height 39
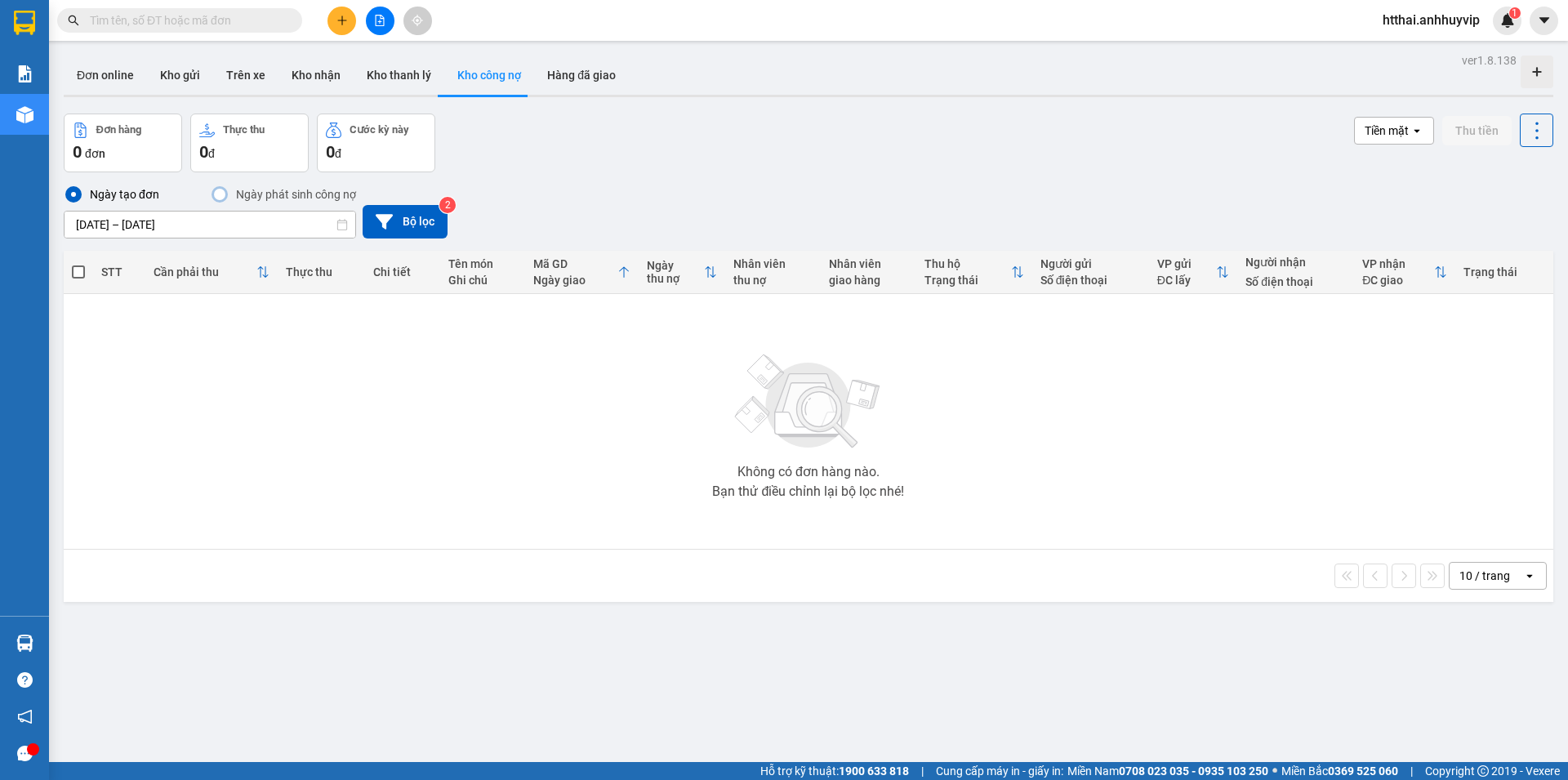
click at [584, 171] on div "Đơn hàng 0 đơn Thực thu 0 đ Cước kỳ này 0 đ Tiền mặt open Thu tiền" at bounding box center [808, 142] width 1490 height 59
click at [235, 62] on button "Trên xe" at bounding box center [245, 75] width 66 height 39
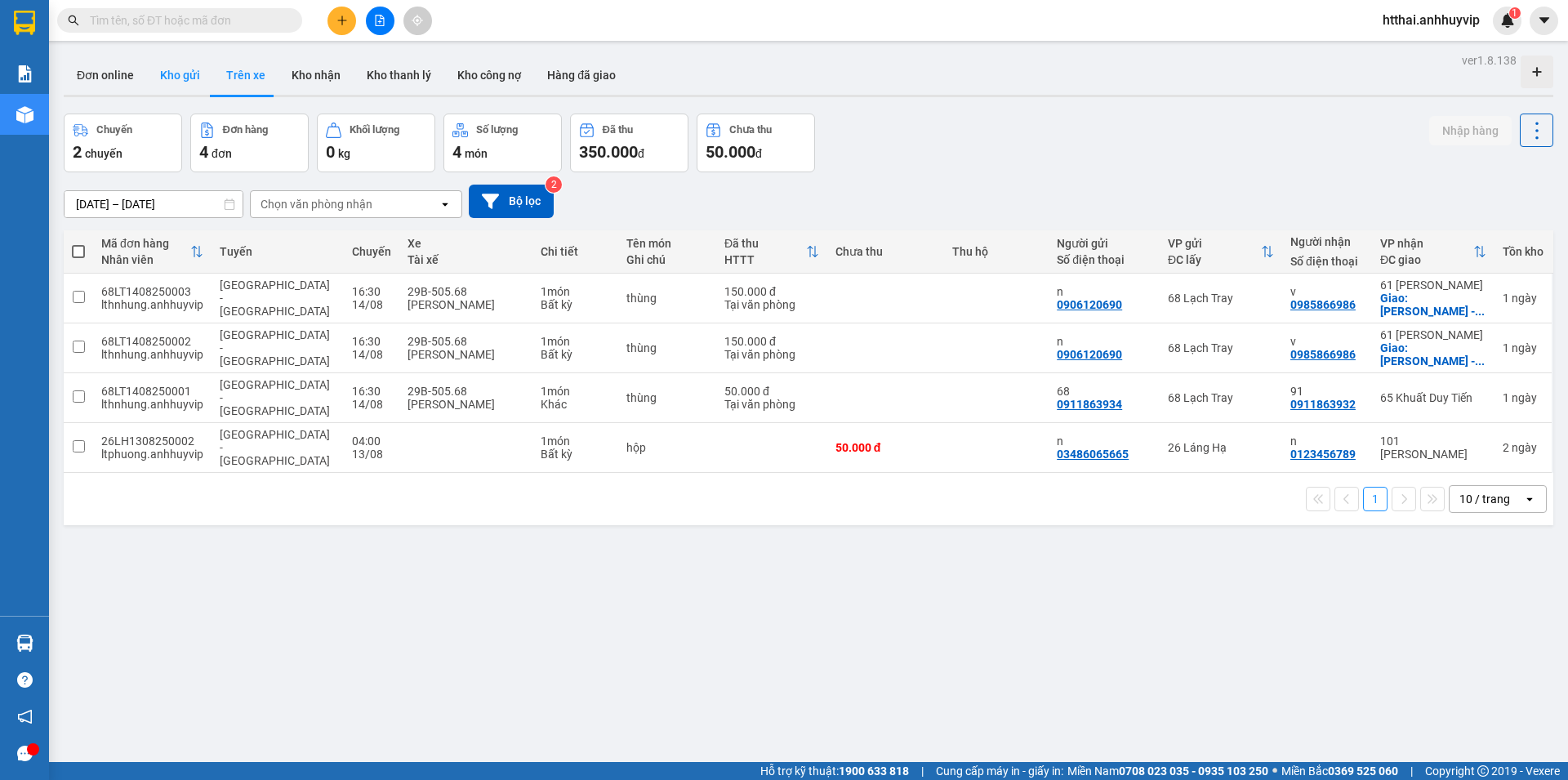
click at [185, 73] on button "Kho gửi" at bounding box center [180, 75] width 67 height 39
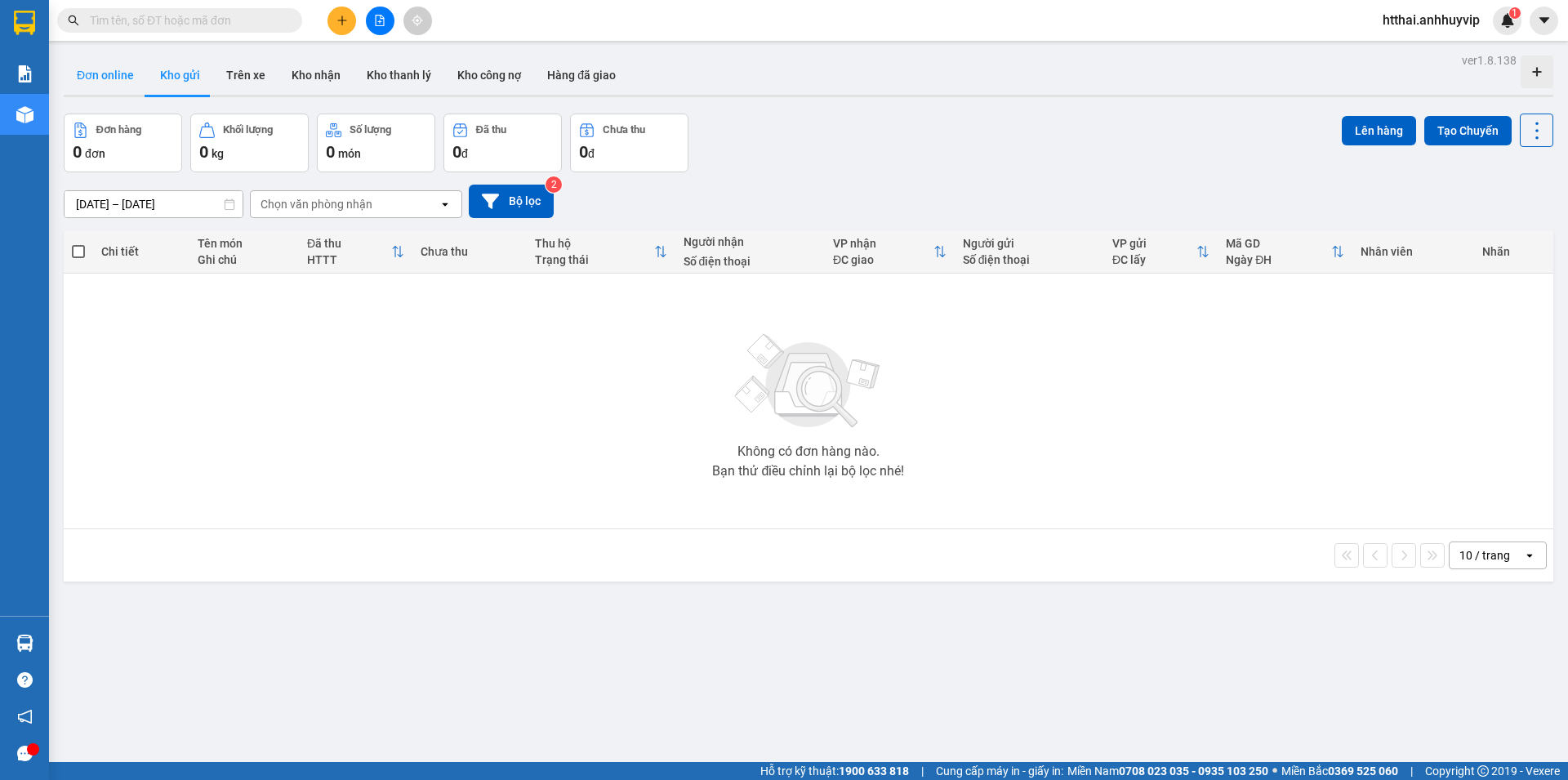
drag, startPoint x: 98, startPoint y: 76, endPoint x: 116, endPoint y: 76, distance: 18.0
click at [102, 76] on button "Đơn online" at bounding box center [105, 75] width 83 height 39
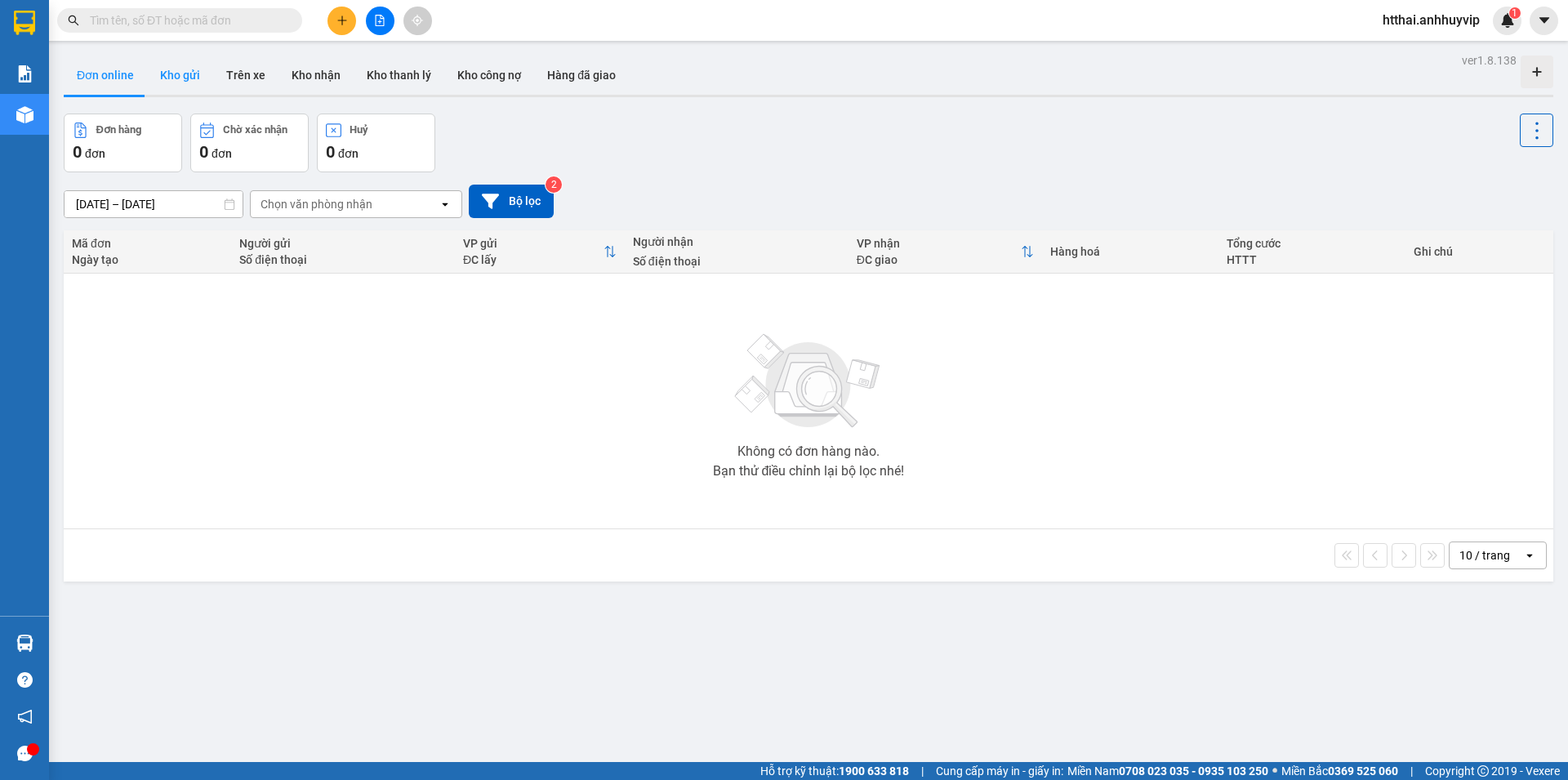
click at [167, 89] on button "Kho gửi" at bounding box center [180, 75] width 67 height 39
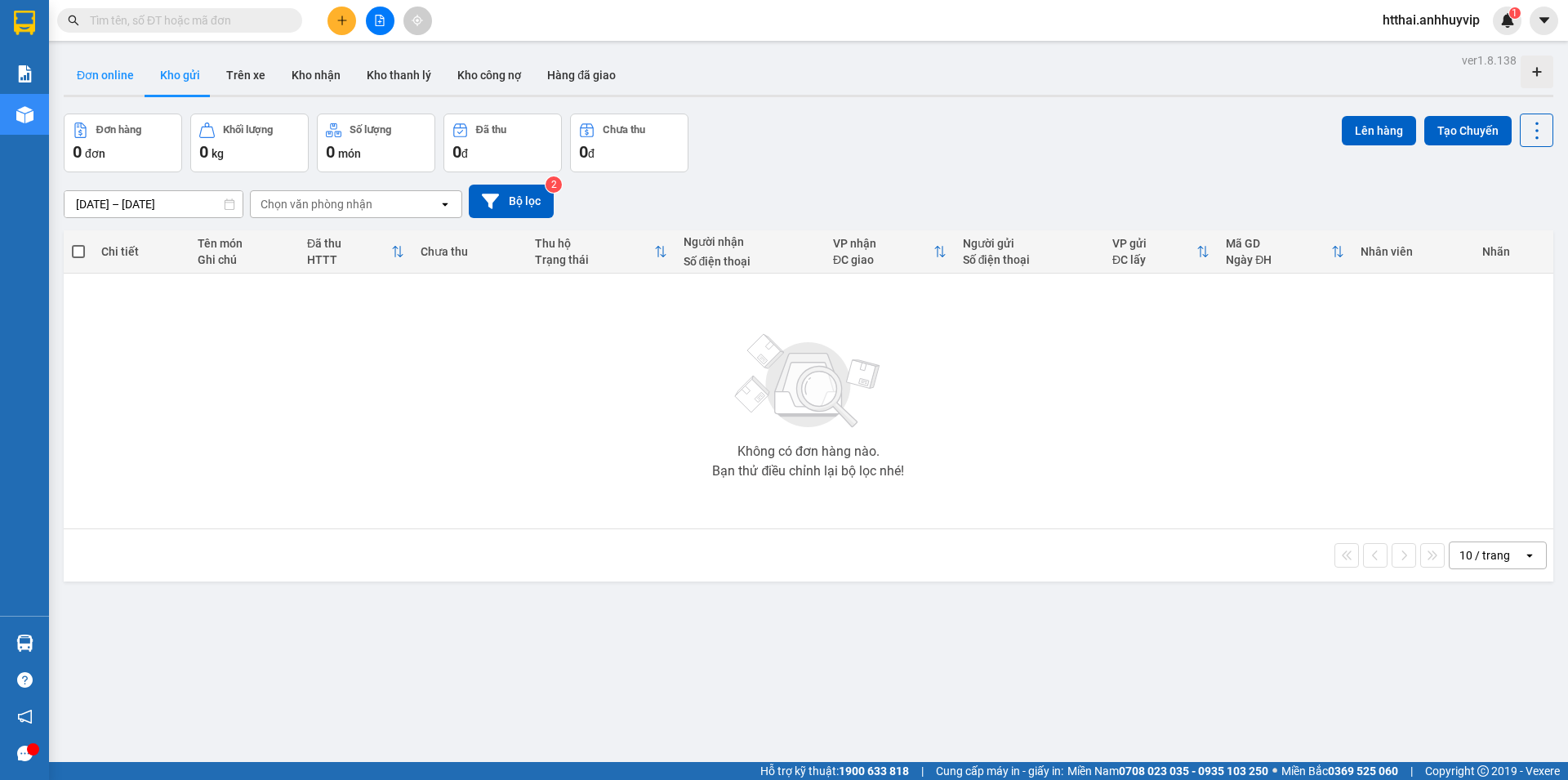
click at [80, 80] on button "Đơn online" at bounding box center [105, 75] width 83 height 39
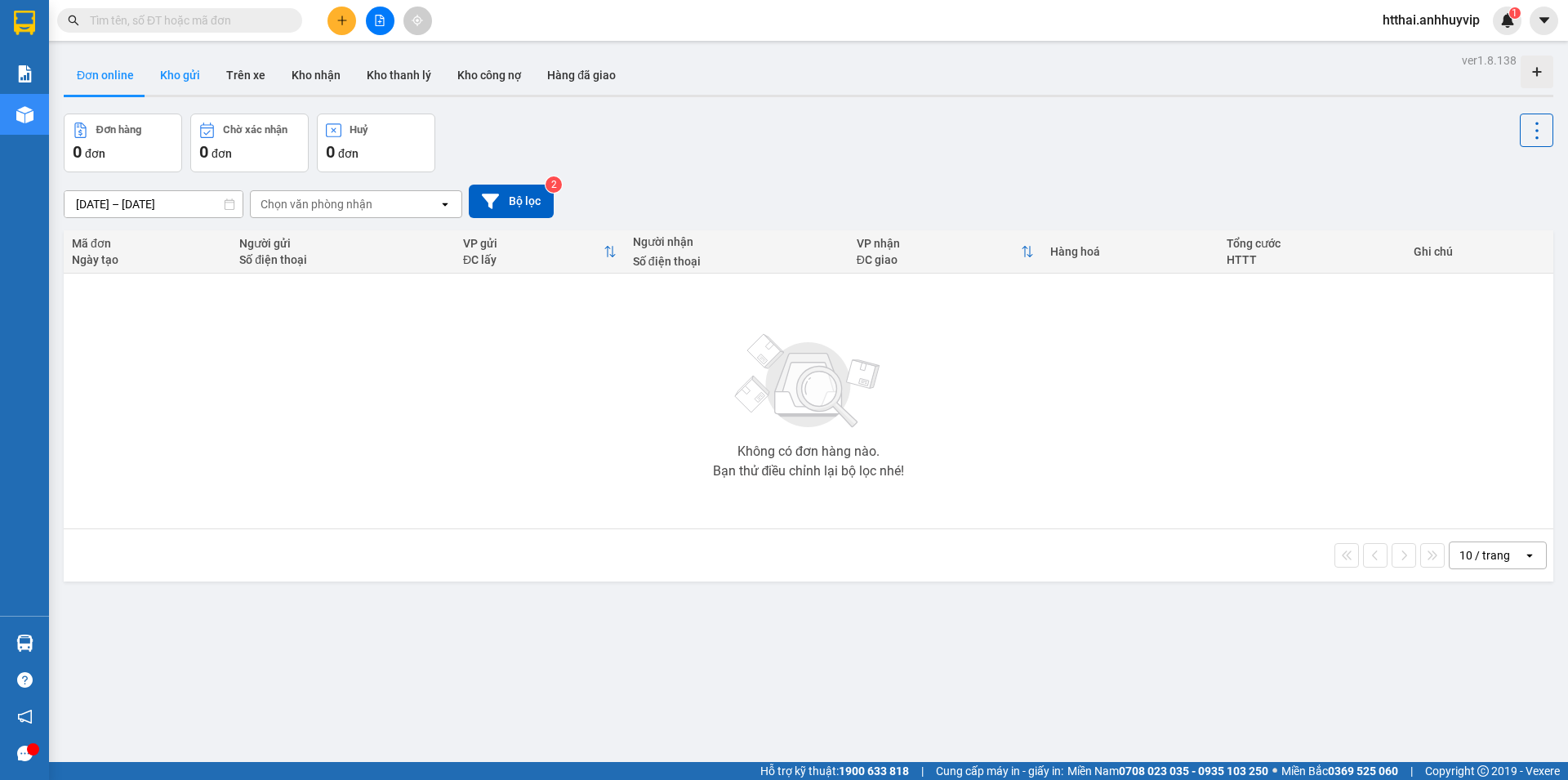
click at [182, 86] on button "Kho gửi" at bounding box center [180, 75] width 67 height 39
type input "[DATE] – [DATE]"
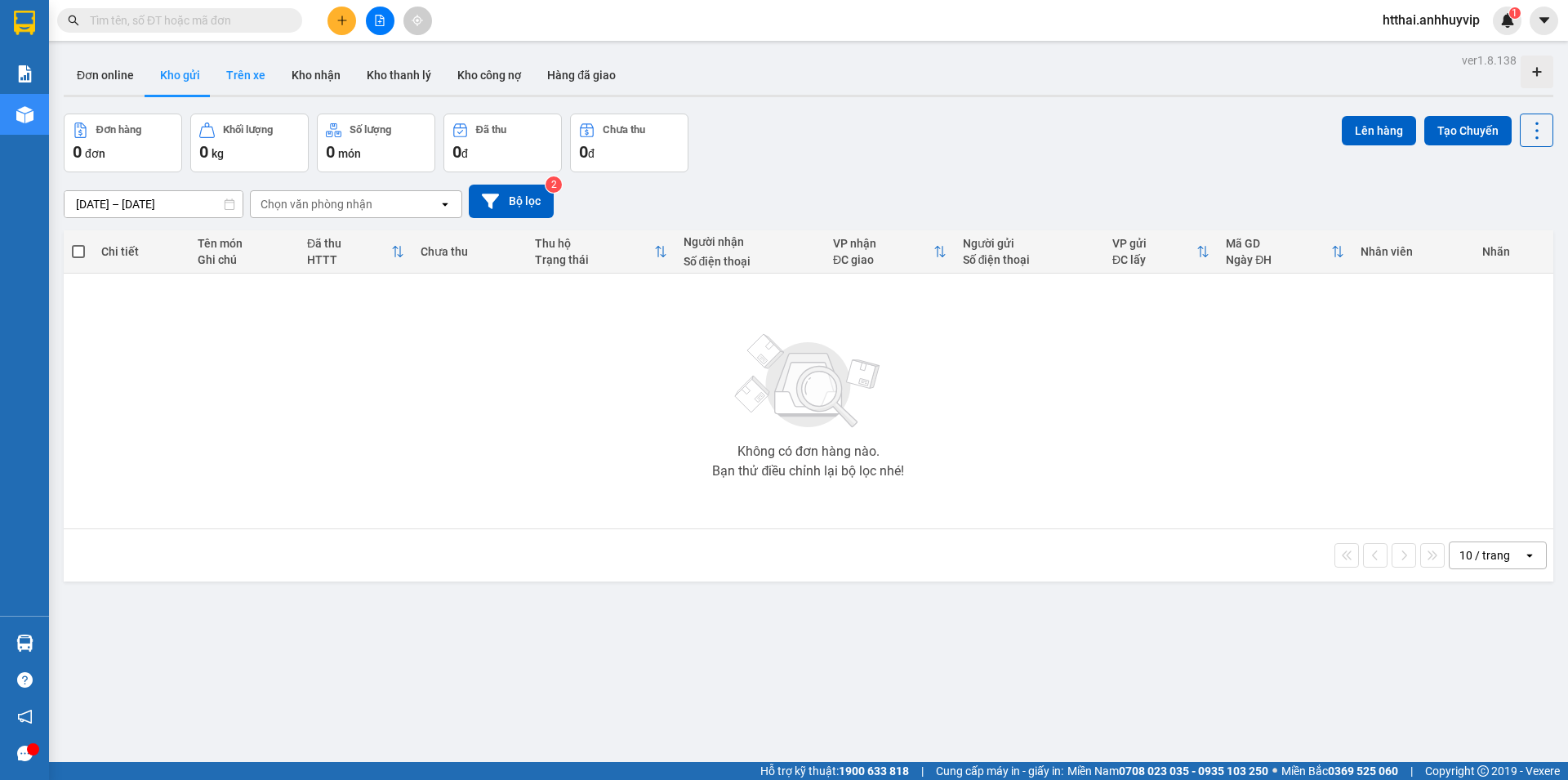
click at [235, 79] on button "Trên xe" at bounding box center [245, 75] width 66 height 39
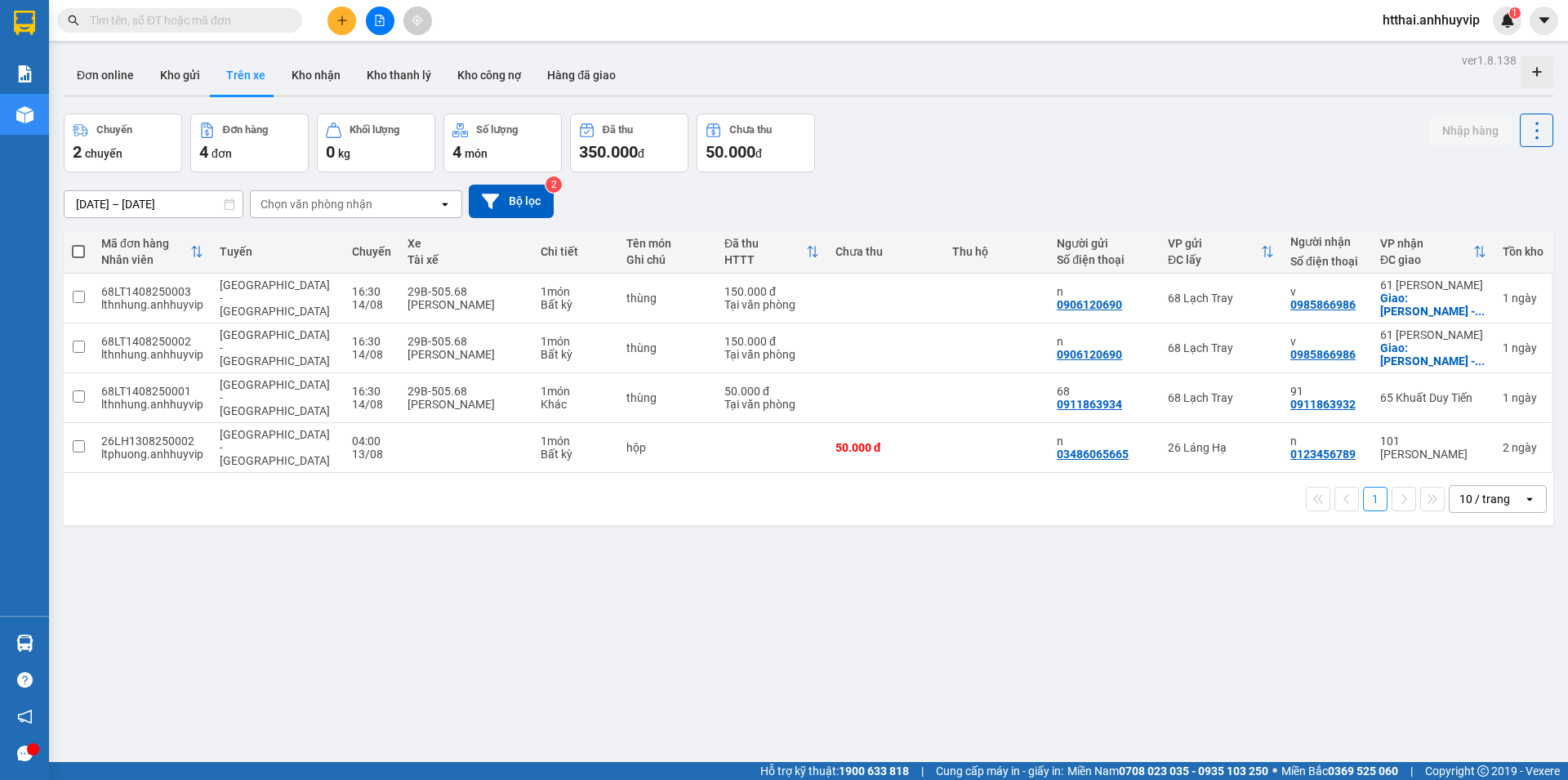
click at [295, 218] on div "[DATE] – [DATE] Press the down arrow key to interact with the calendar and sele…" at bounding box center [808, 201] width 1490 height 58
click at [305, 209] on div "Chọn văn phòng nhận" at bounding box center [316, 204] width 112 height 16
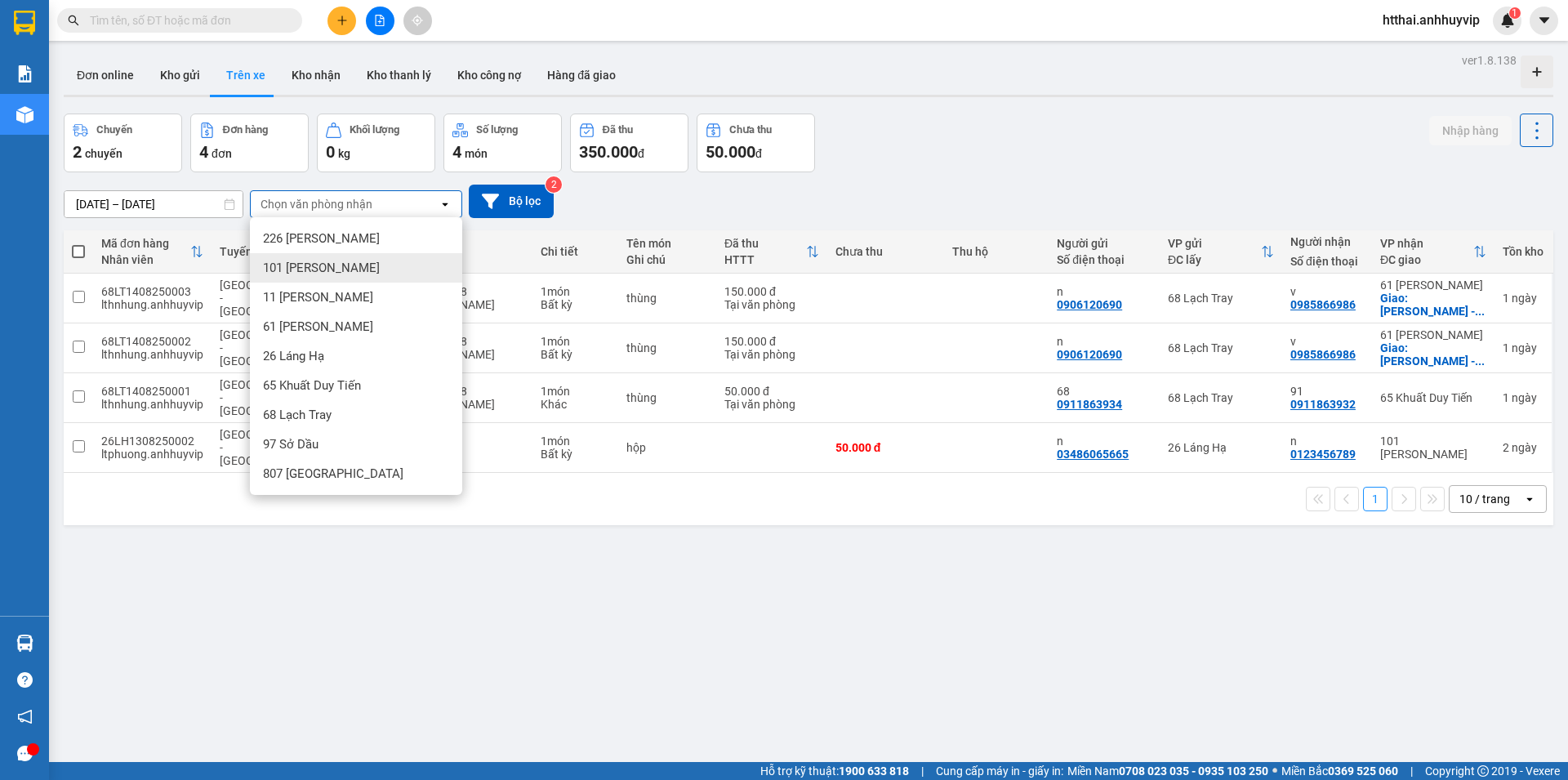
click at [296, 258] on div "101 [PERSON_NAME]" at bounding box center [356, 268] width 213 height 30
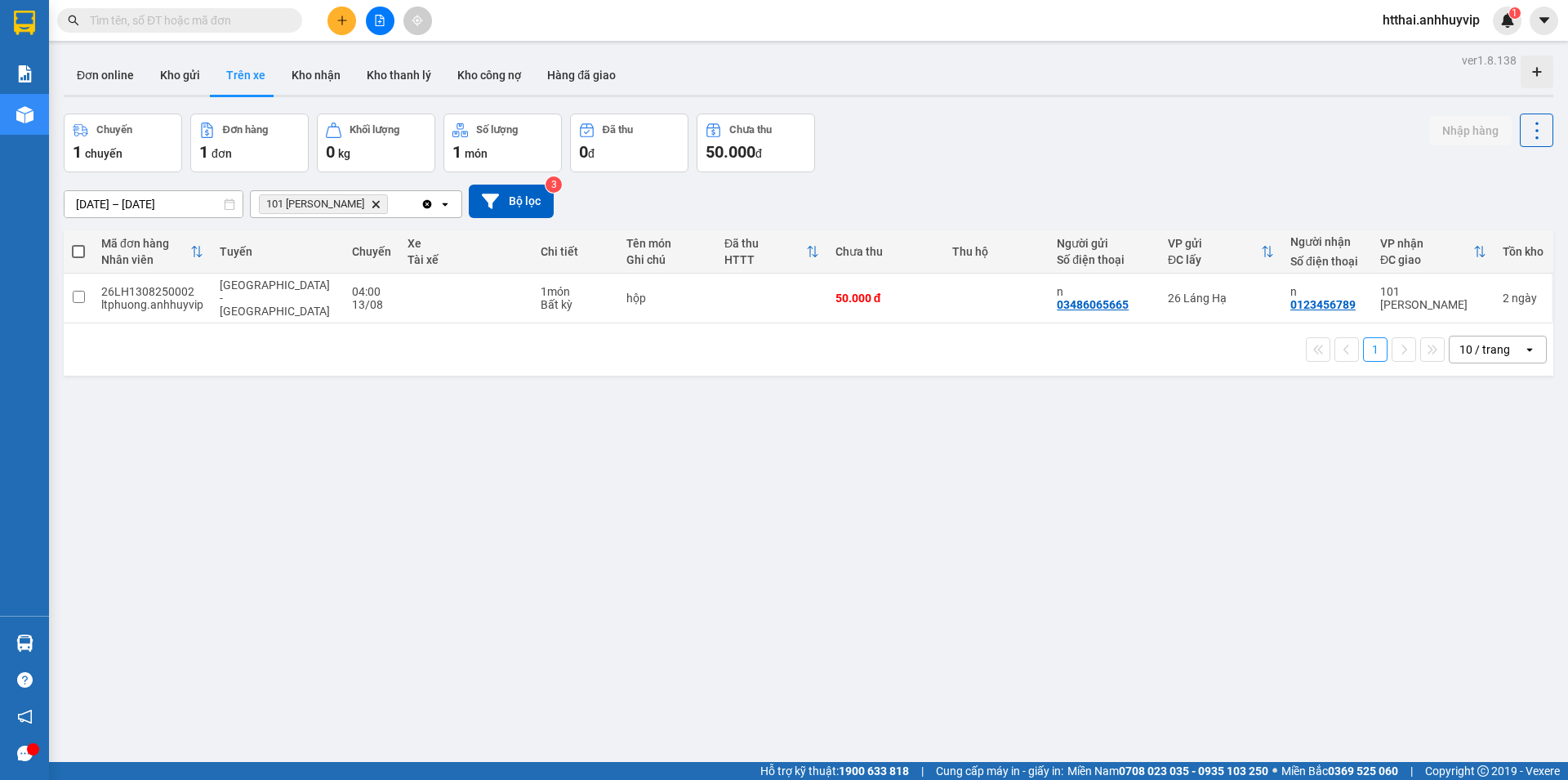
click at [371, 203] on icon "Delete" at bounding box center [376, 205] width 10 height 10
